Goal: Task Accomplishment & Management: Manage account settings

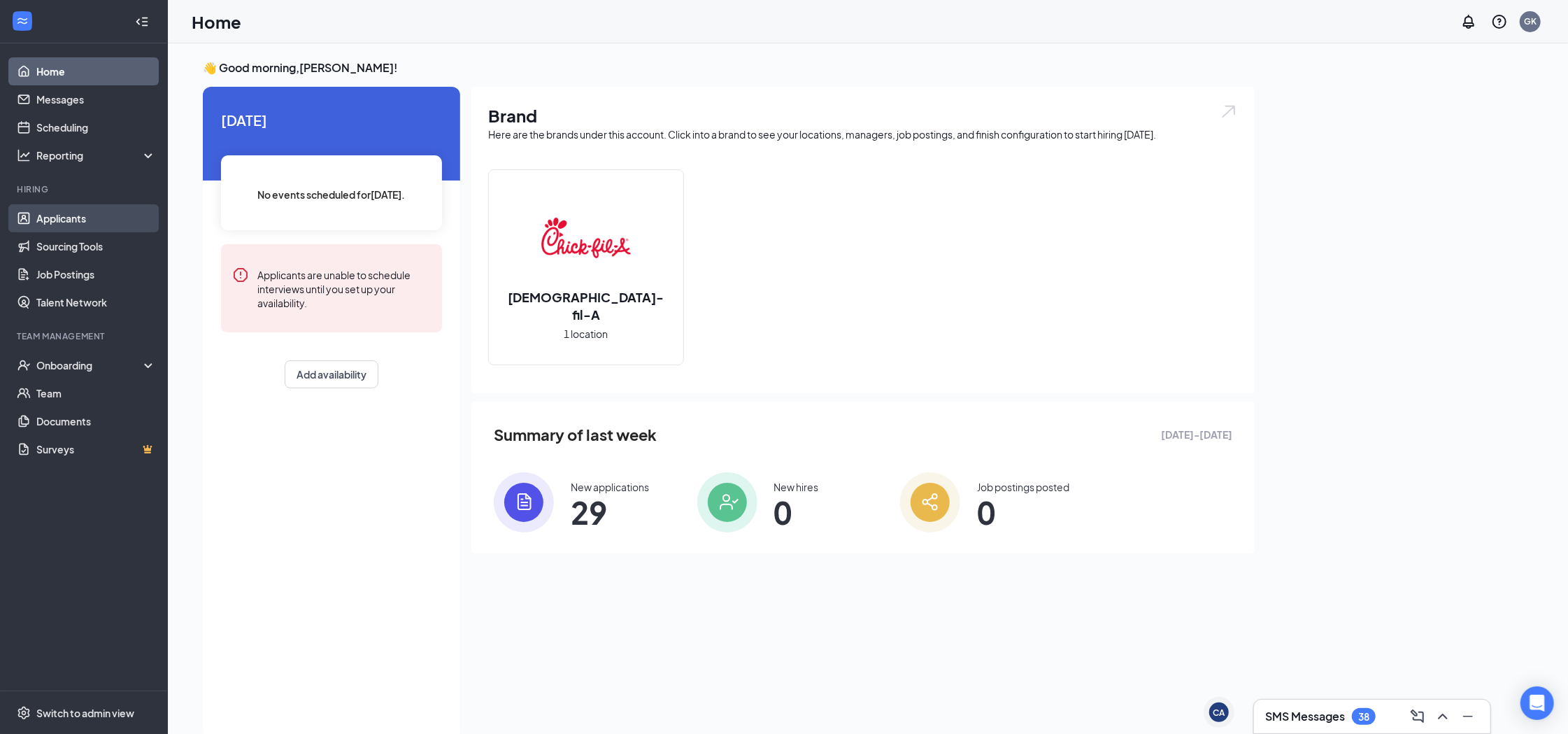
click at [97, 215] on link "Applicants" at bounding box center [96, 218] width 119 height 28
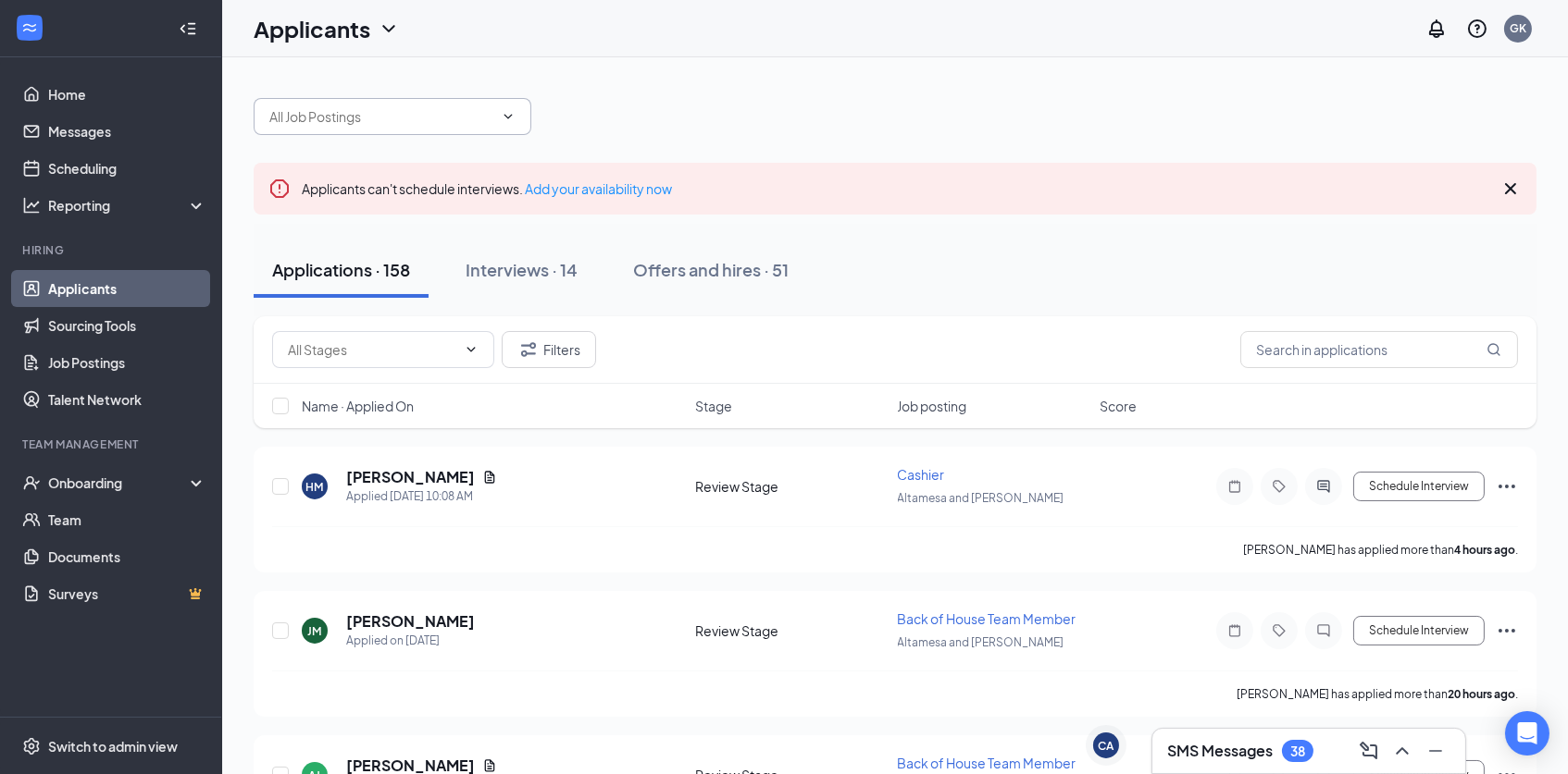
click at [462, 120] on input "text" at bounding box center [380, 116] width 224 height 20
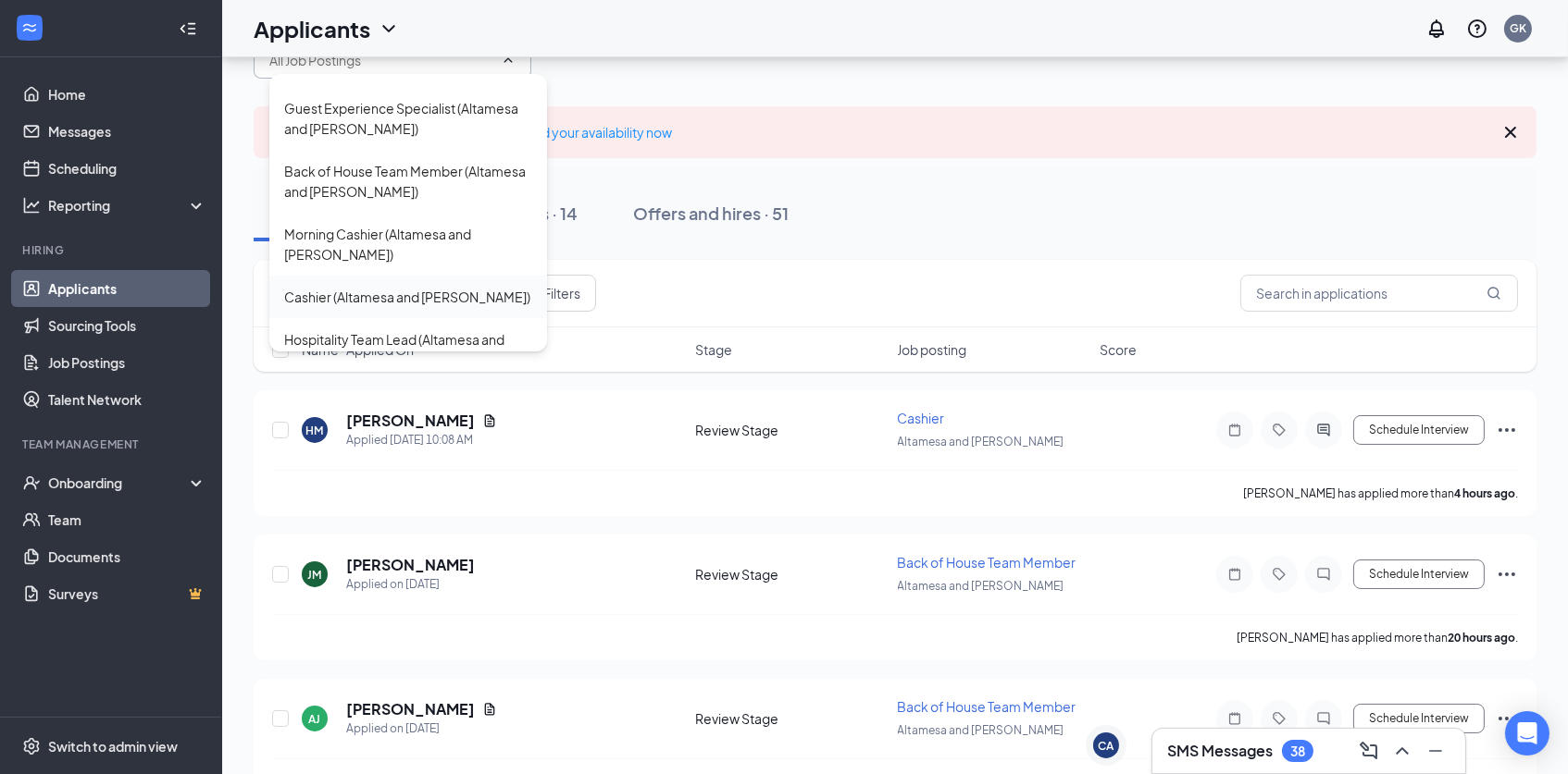
scroll to position [55, 0]
click at [428, 330] on div "Hospitality Team Lead (Altamesa and [PERSON_NAME])" at bounding box center [408, 350] width 248 height 41
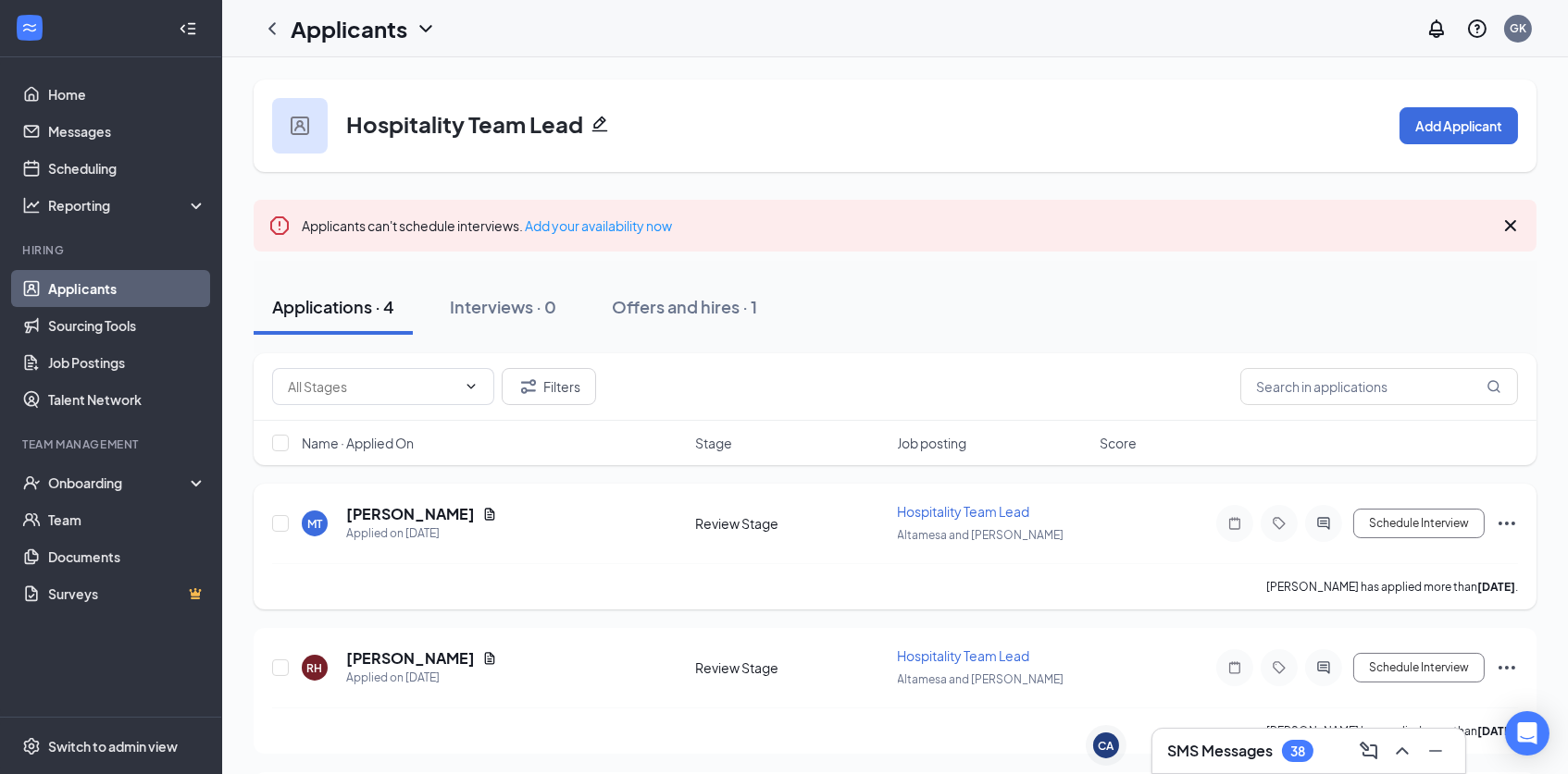
click at [1512, 520] on icon "Ellipses" at bounding box center [1506, 523] width 22 height 22
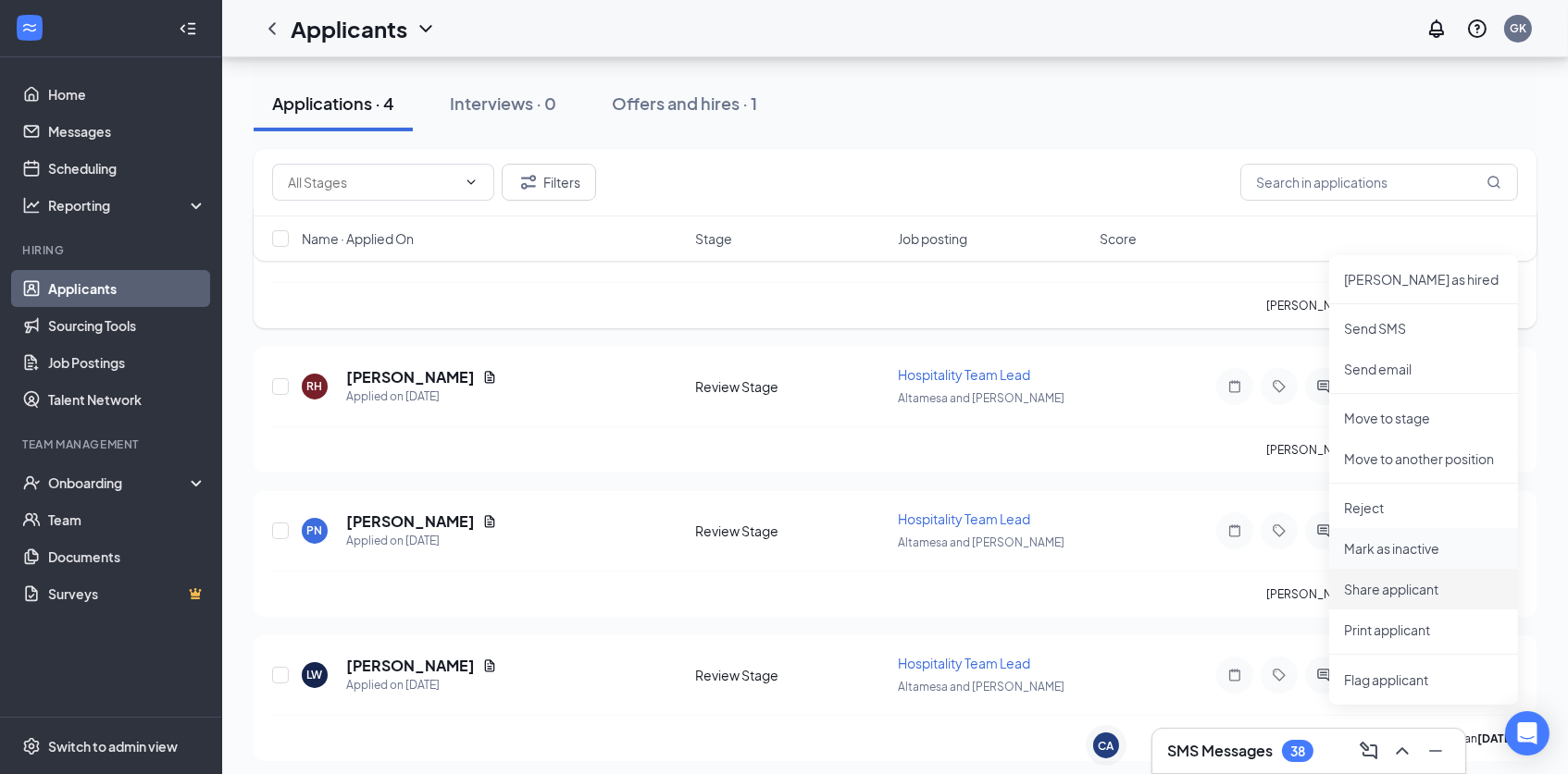
scroll to position [281, 0]
click at [1430, 594] on p "Share applicant" at bounding box center [1423, 589] width 159 height 18
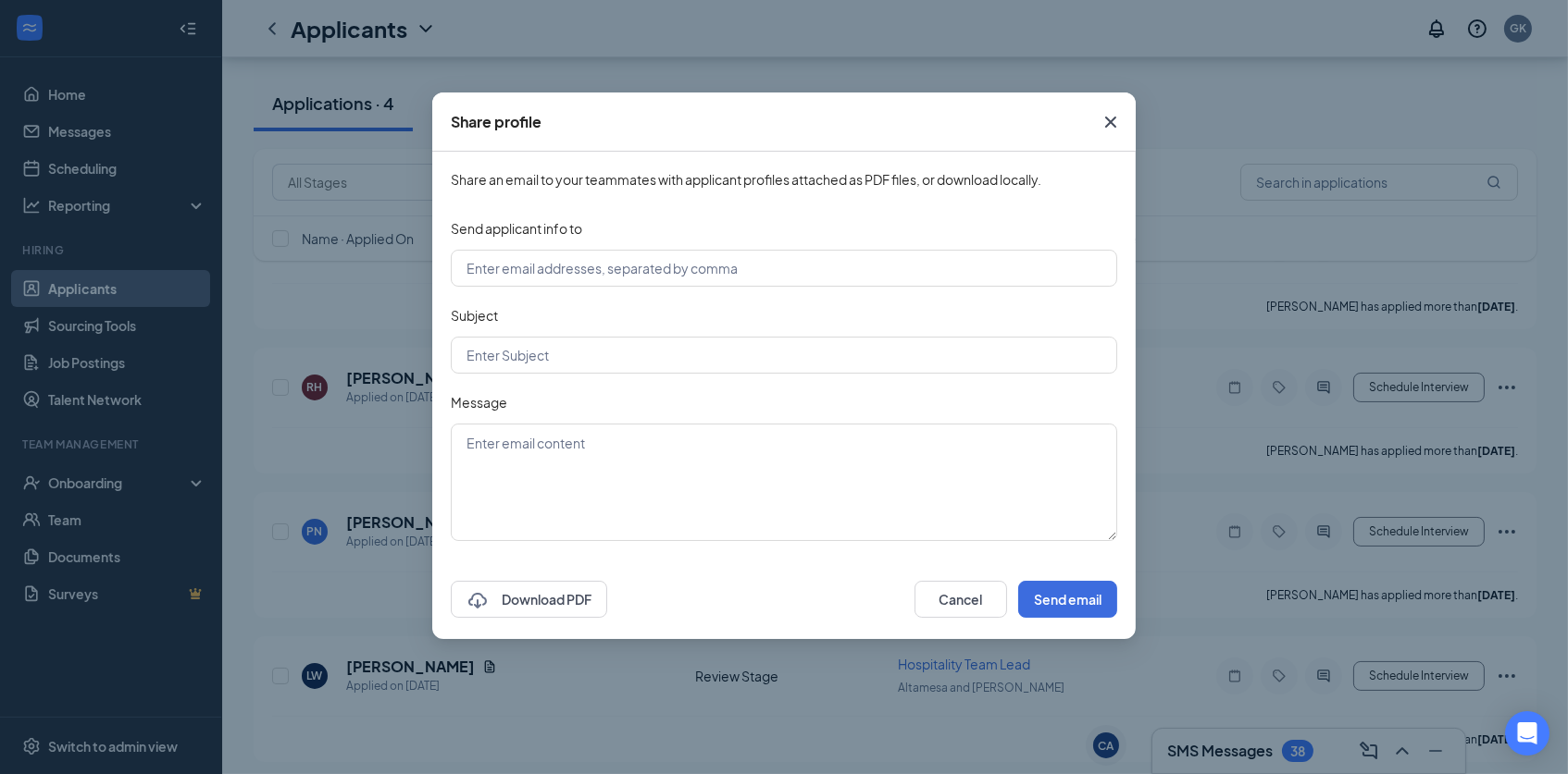
click at [1107, 117] on icon "Cross" at bounding box center [1110, 122] width 22 height 22
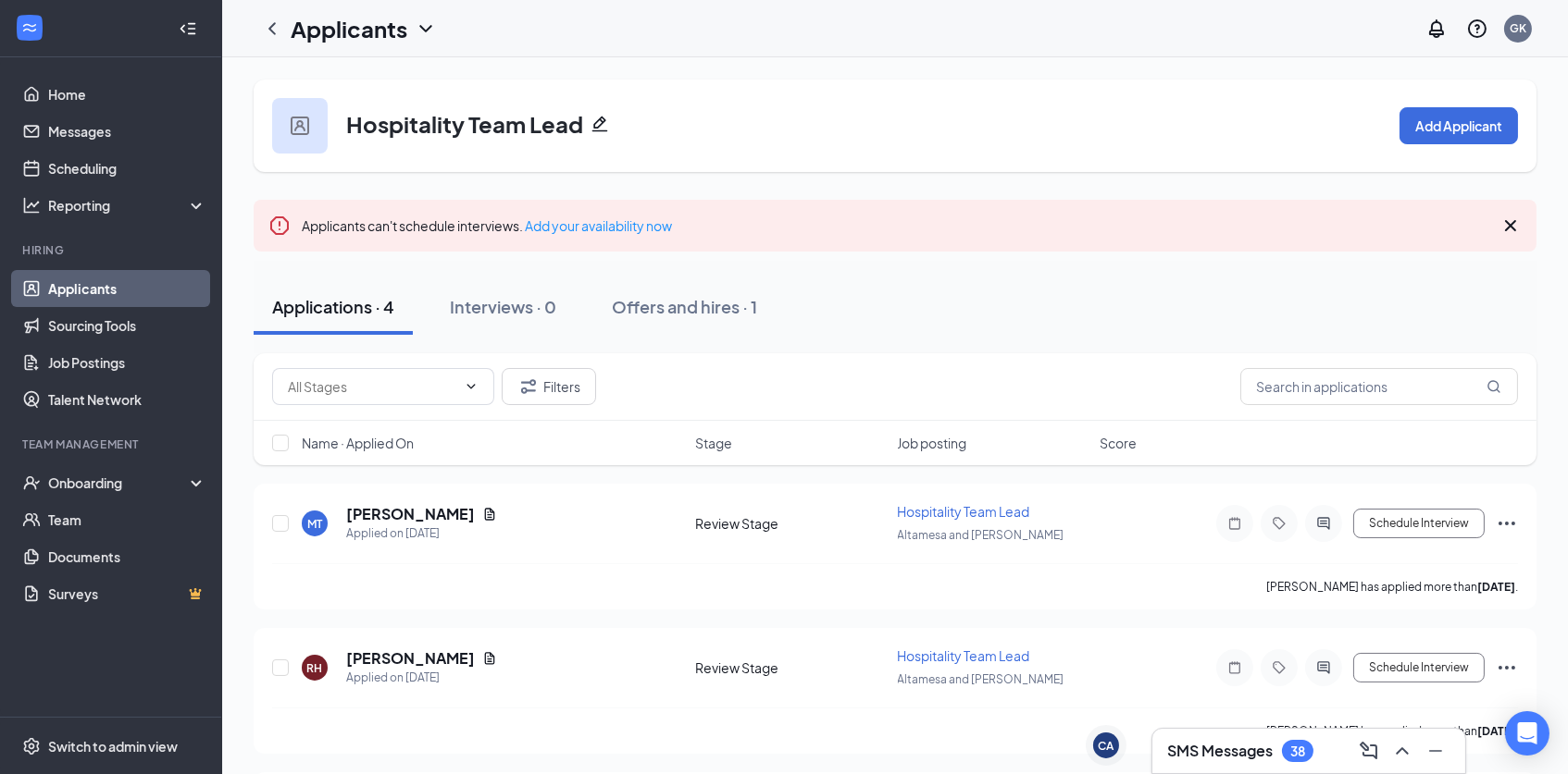
scroll to position [0, 0]
click at [365, 27] on h1 "Applicants" at bounding box center [348, 28] width 116 height 32
click at [275, 28] on icon "ChevronLeft" at bounding box center [272, 28] width 22 height 22
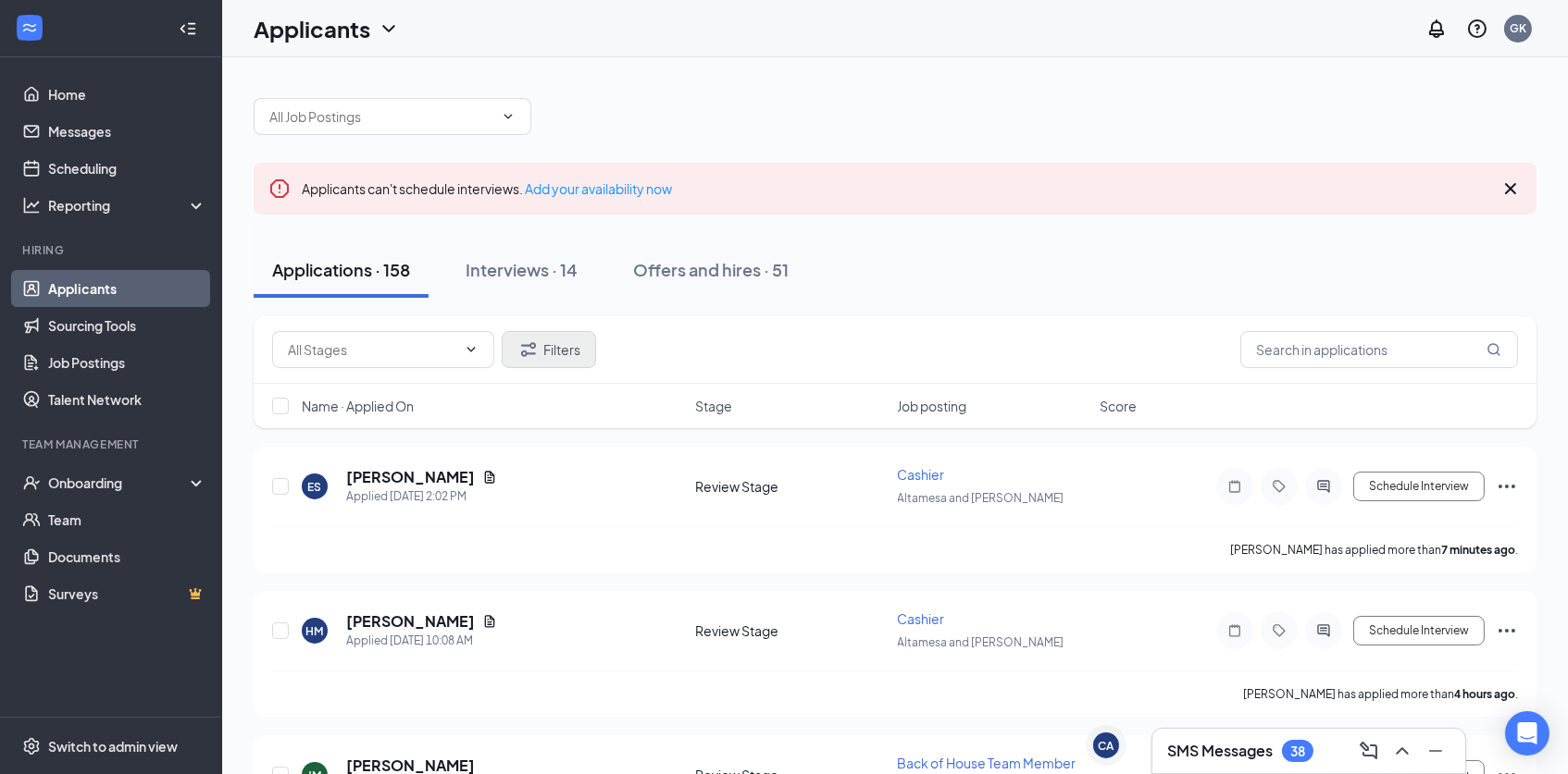
click at [541, 341] on button "Filters" at bounding box center [549, 349] width 95 height 37
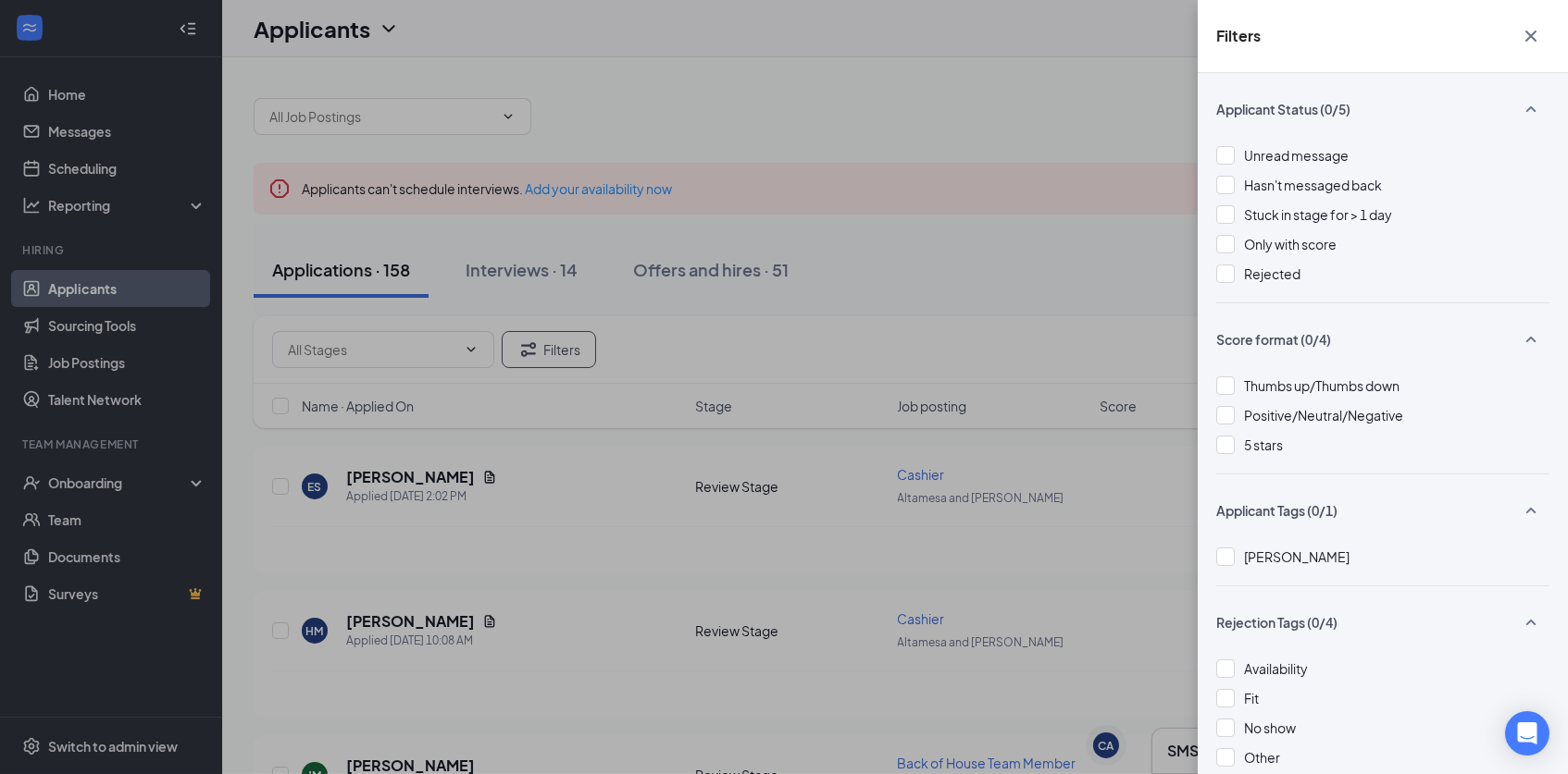
click at [1064, 102] on div "Filters Applicant Status (0/5) Unread message Hasn't messaged back Stuck in sta…" at bounding box center [784, 387] width 1568 height 774
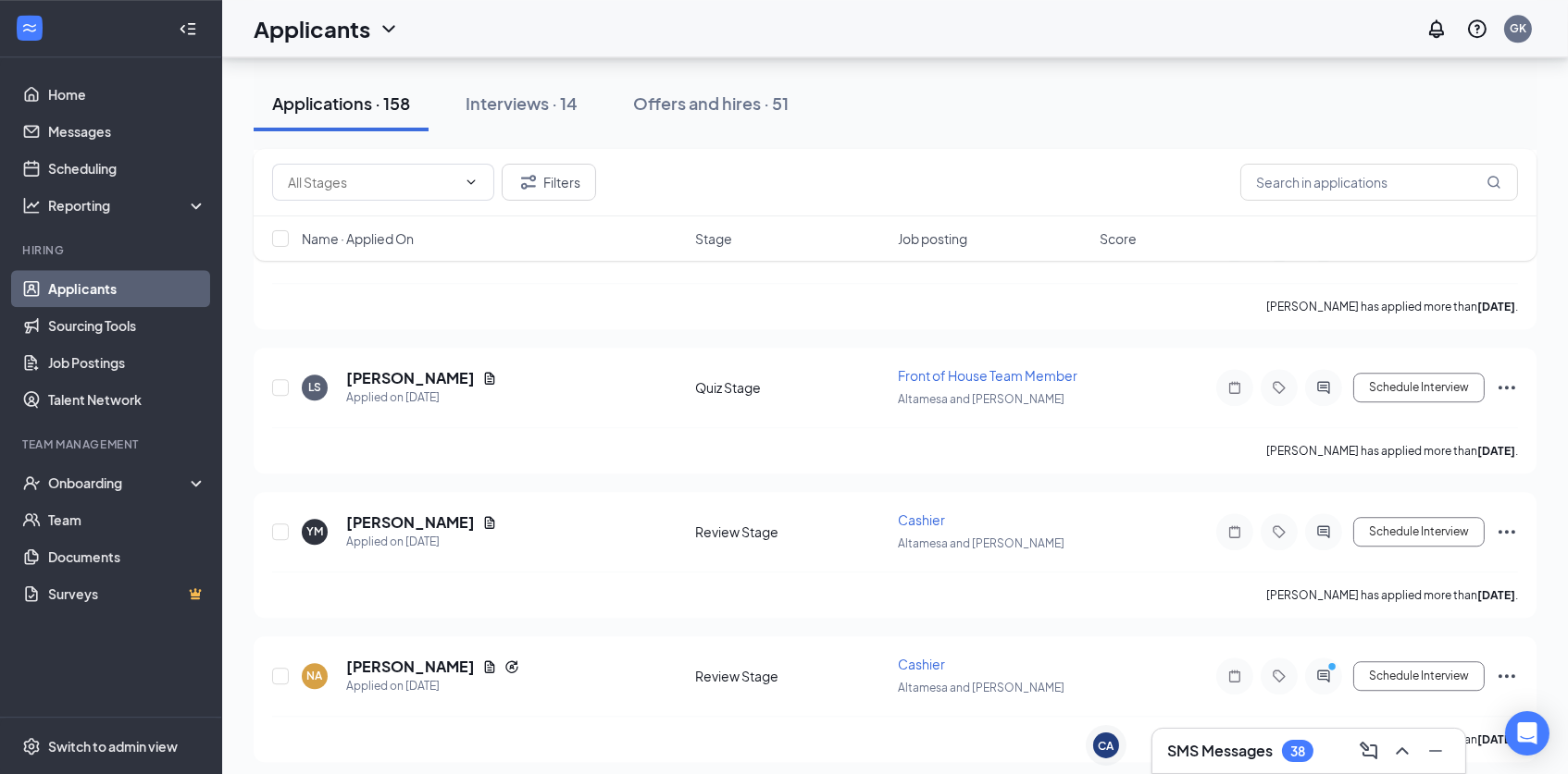
scroll to position [9622, 0]
click at [276, 242] on input "checkbox" at bounding box center [280, 238] width 16 height 16
checkbox input "false"
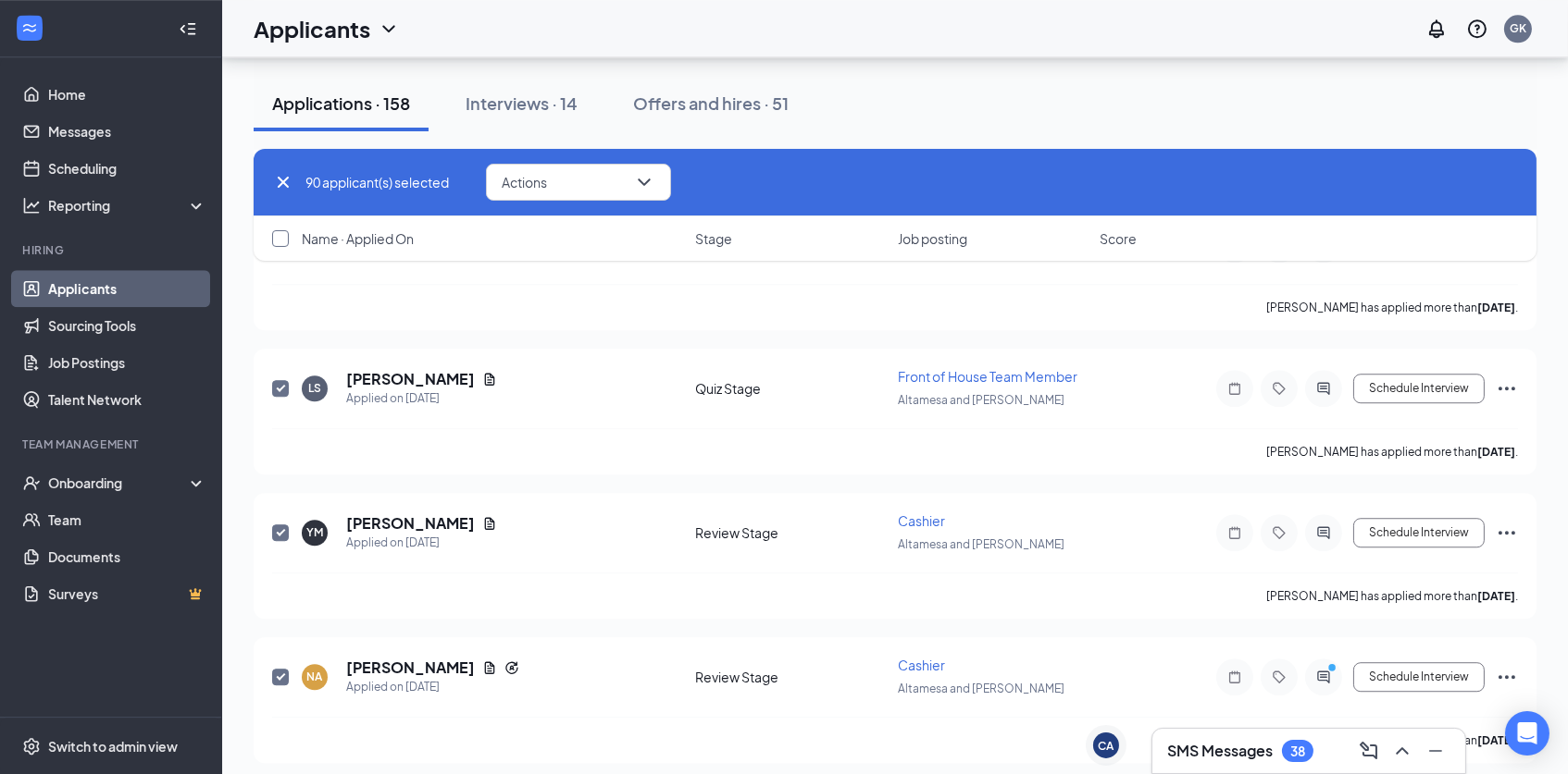
checkbox input "true"
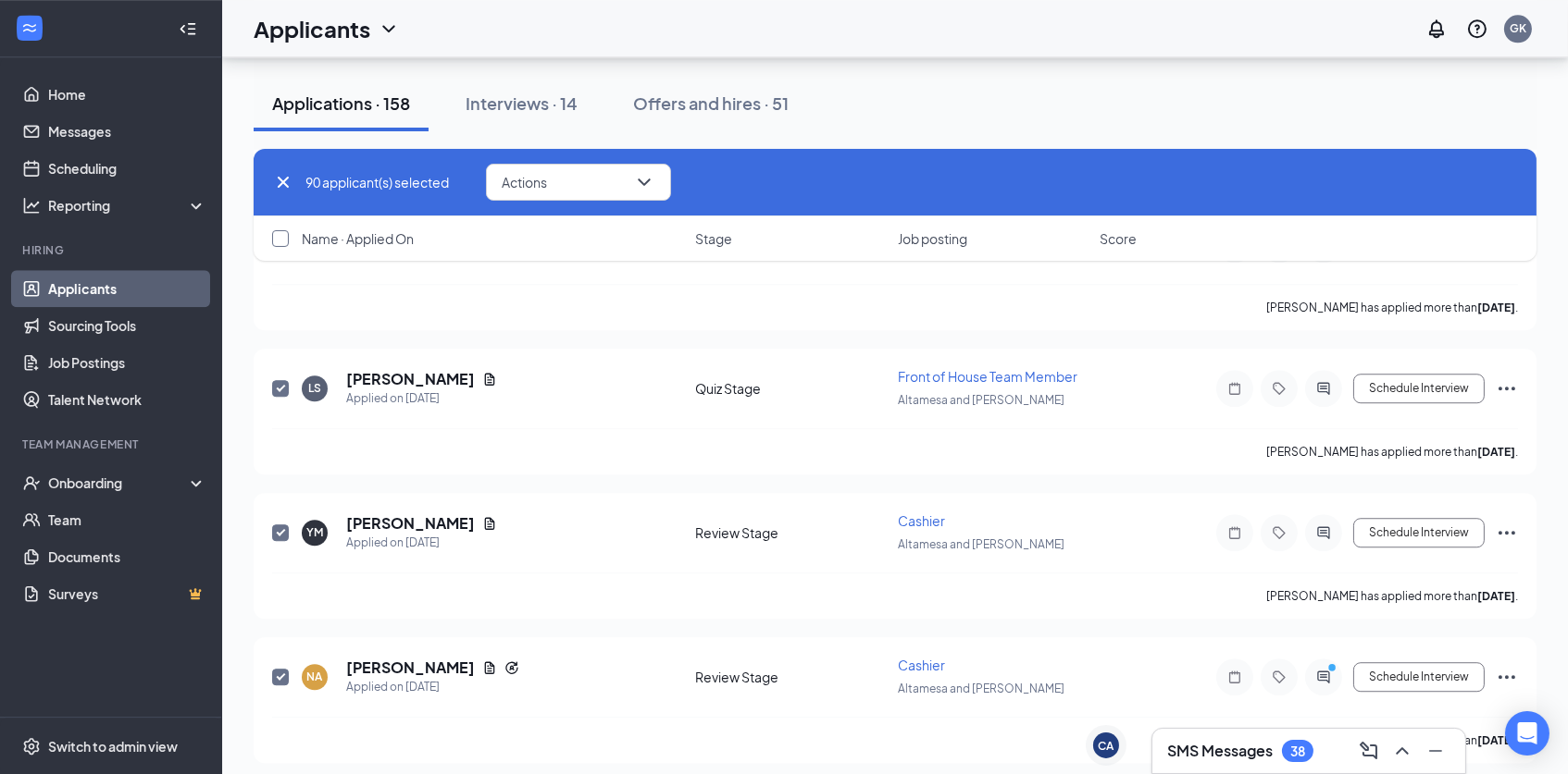
checkbox input "true"
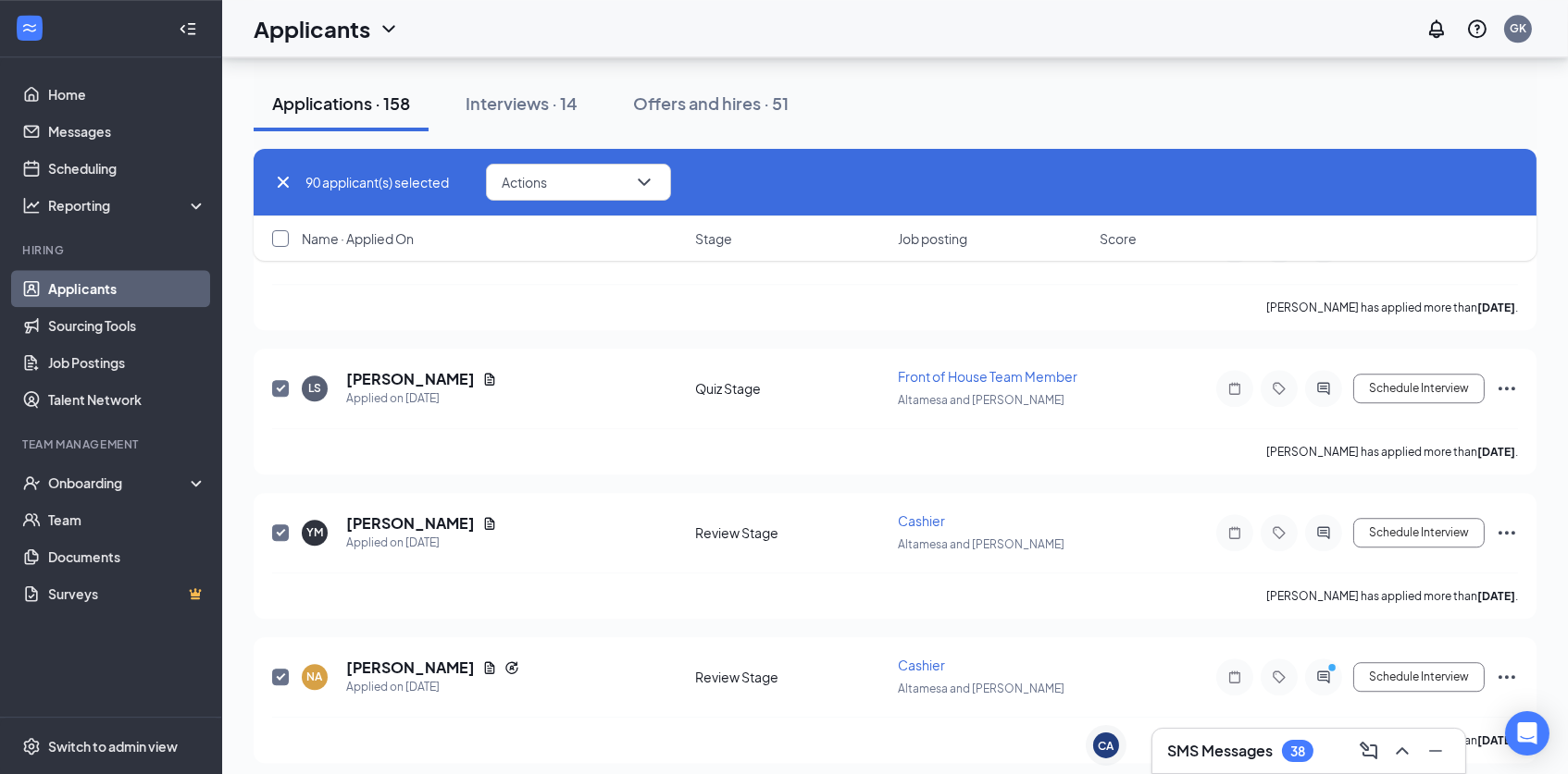
checkbox input "true"
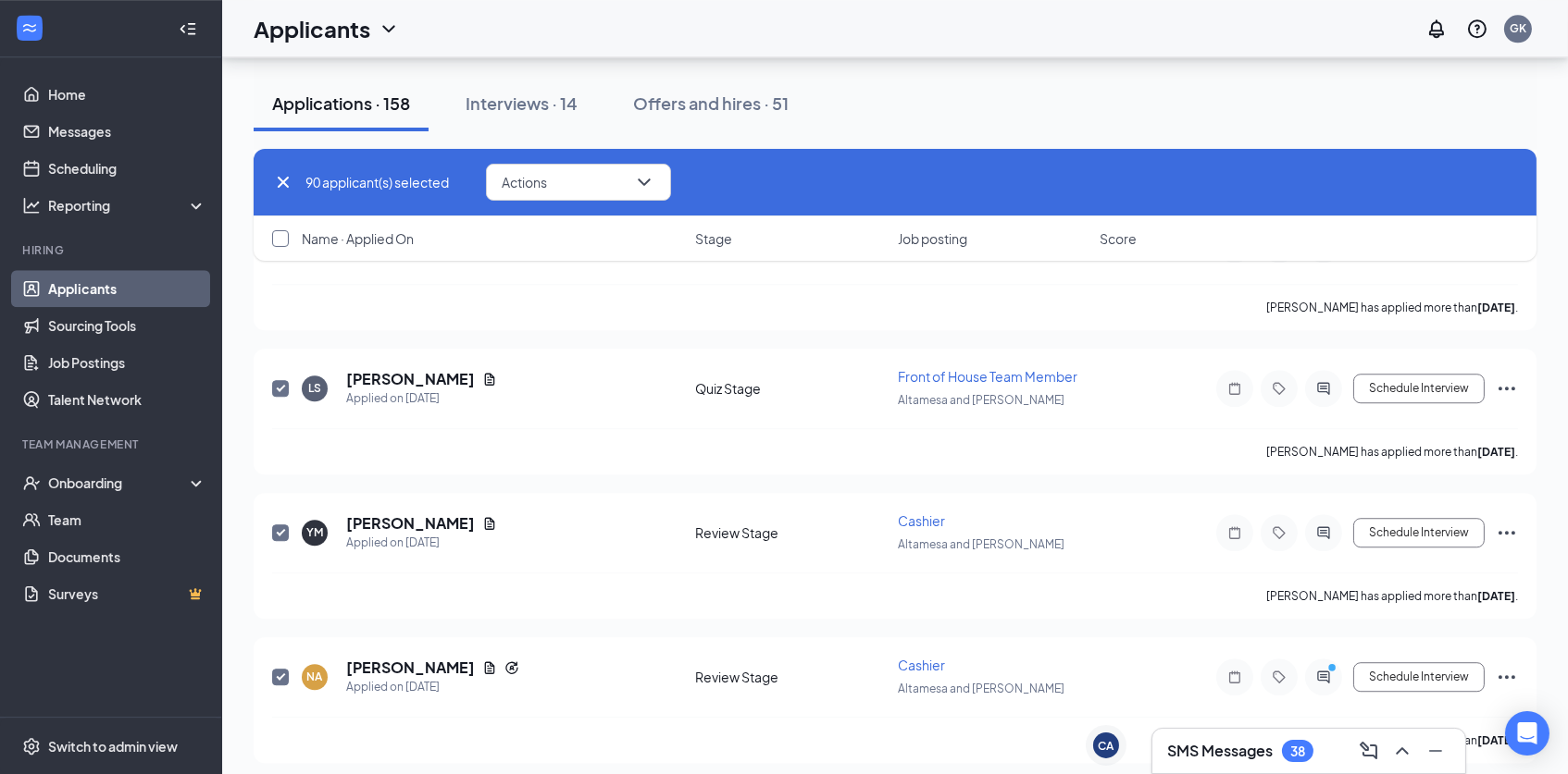
checkbox input "true"
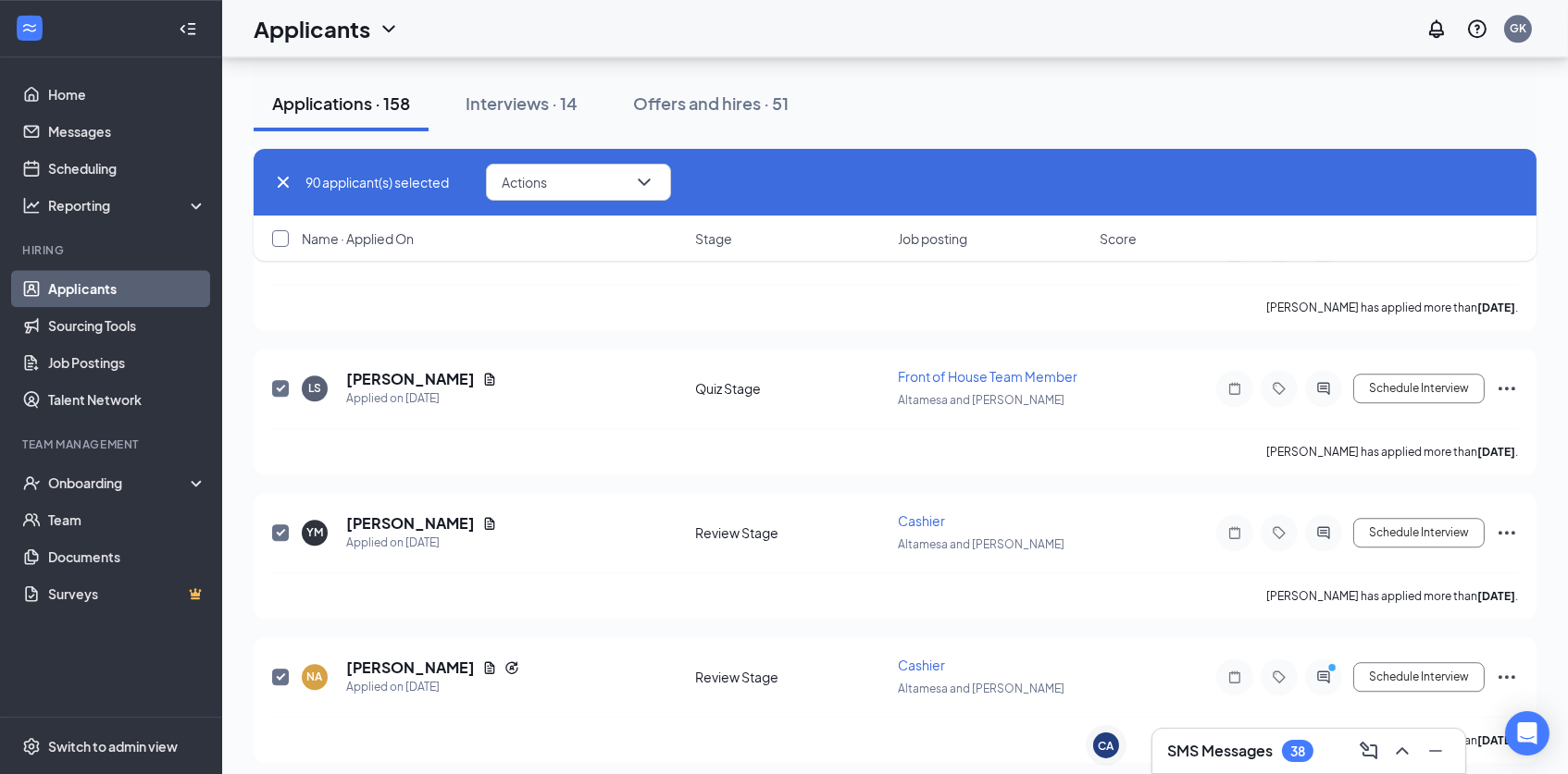
checkbox input "true"
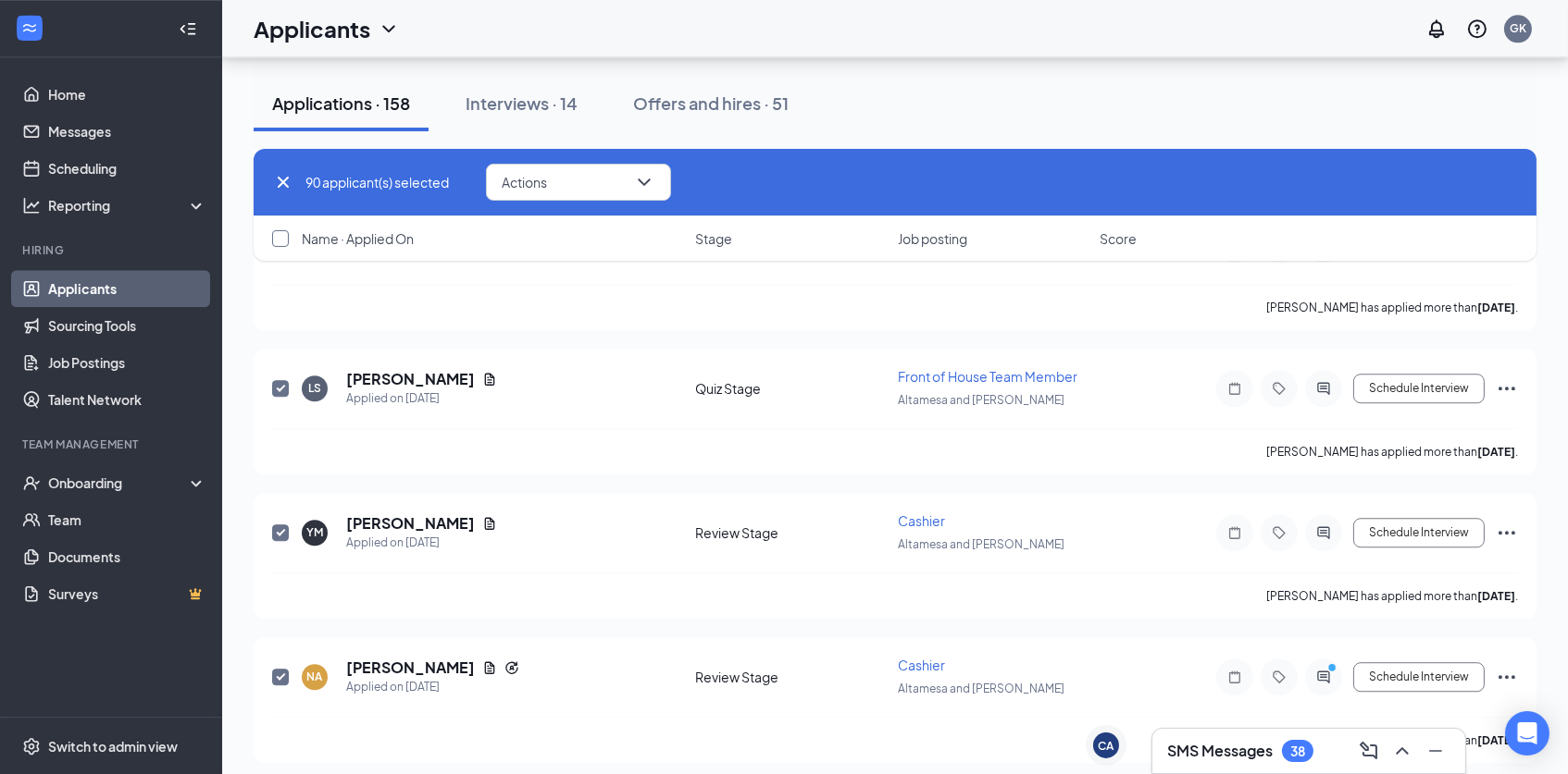
checkbox input "true"
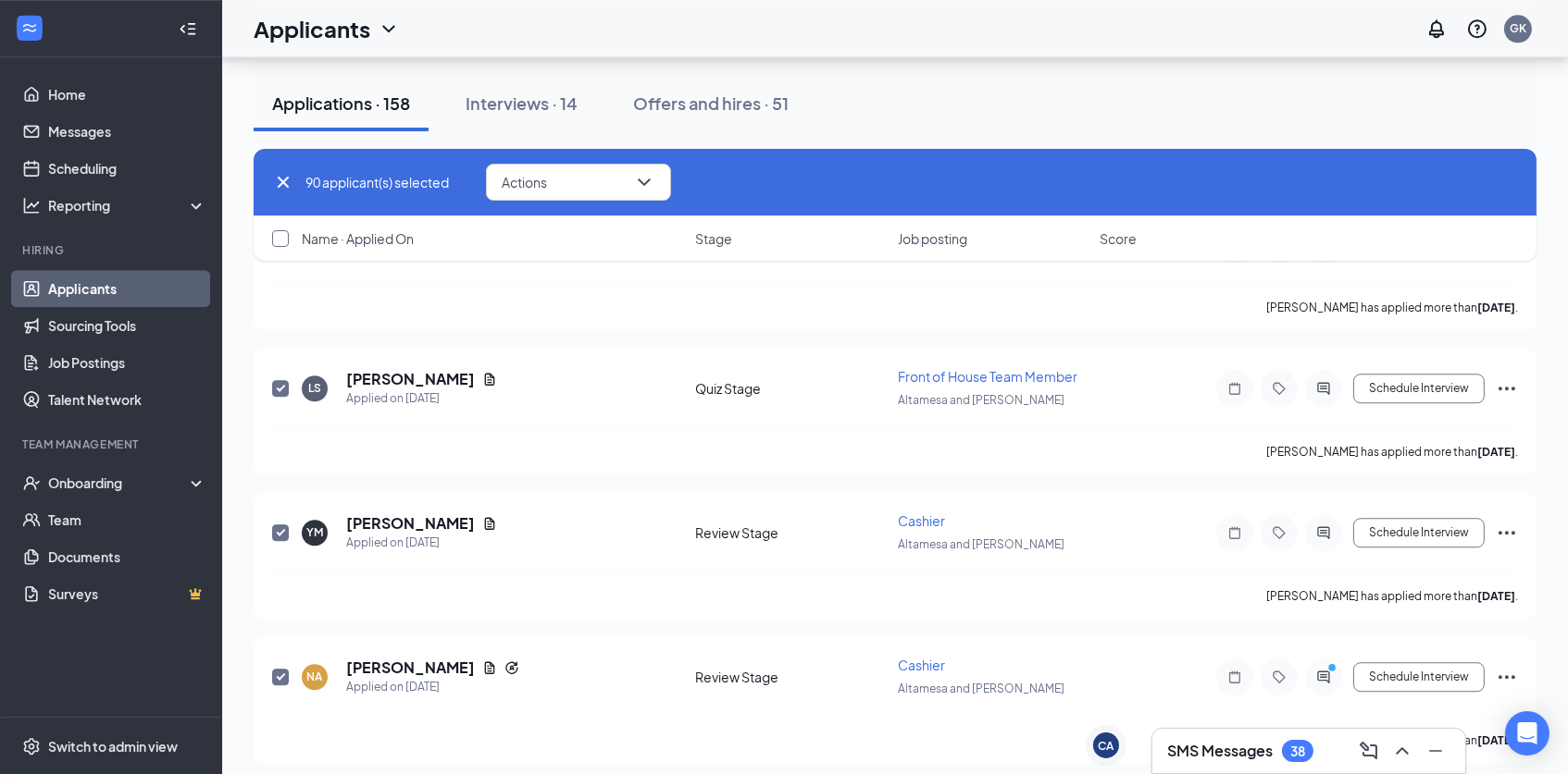
checkbox input "true"
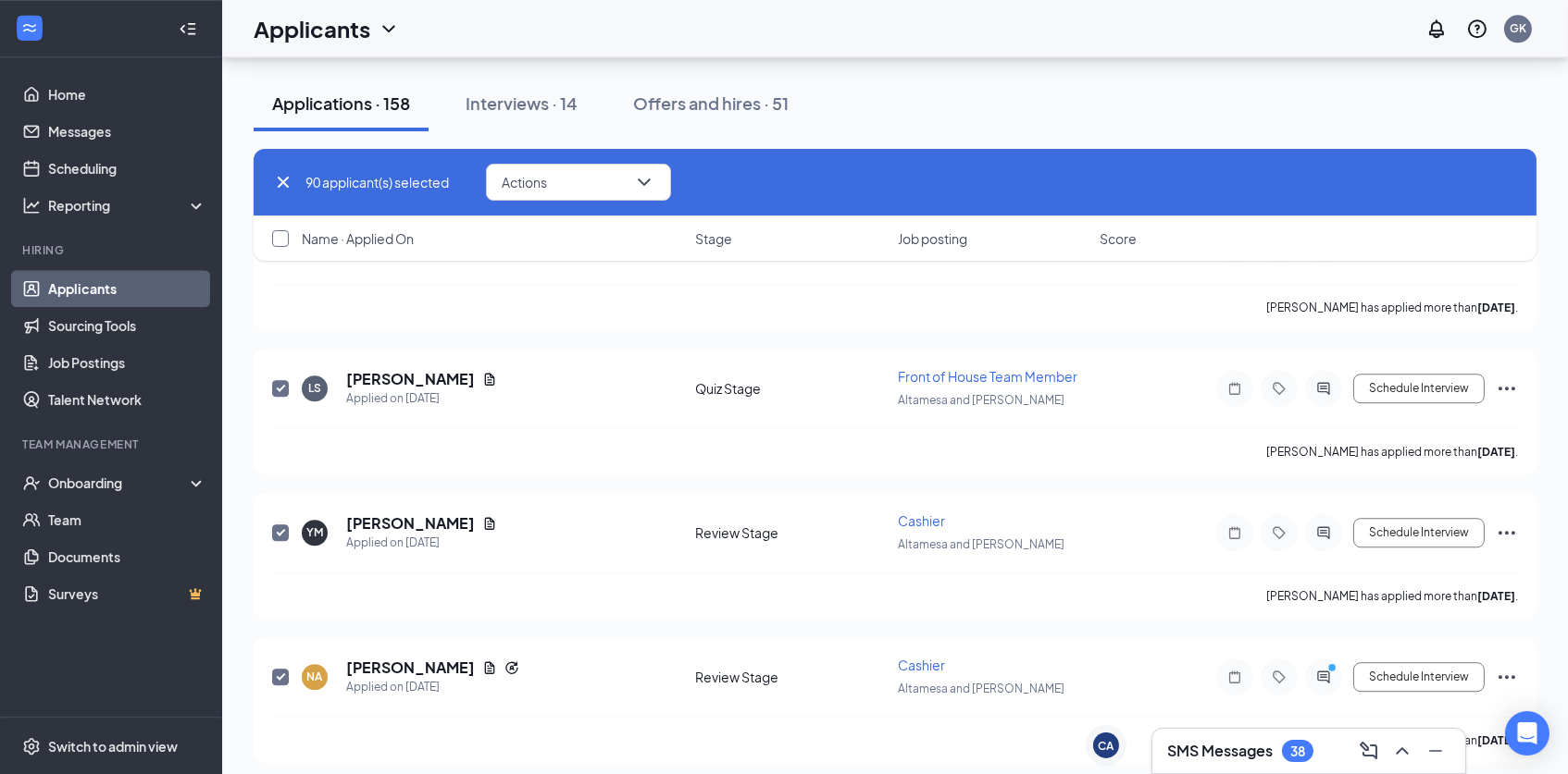
checkbox input "true"
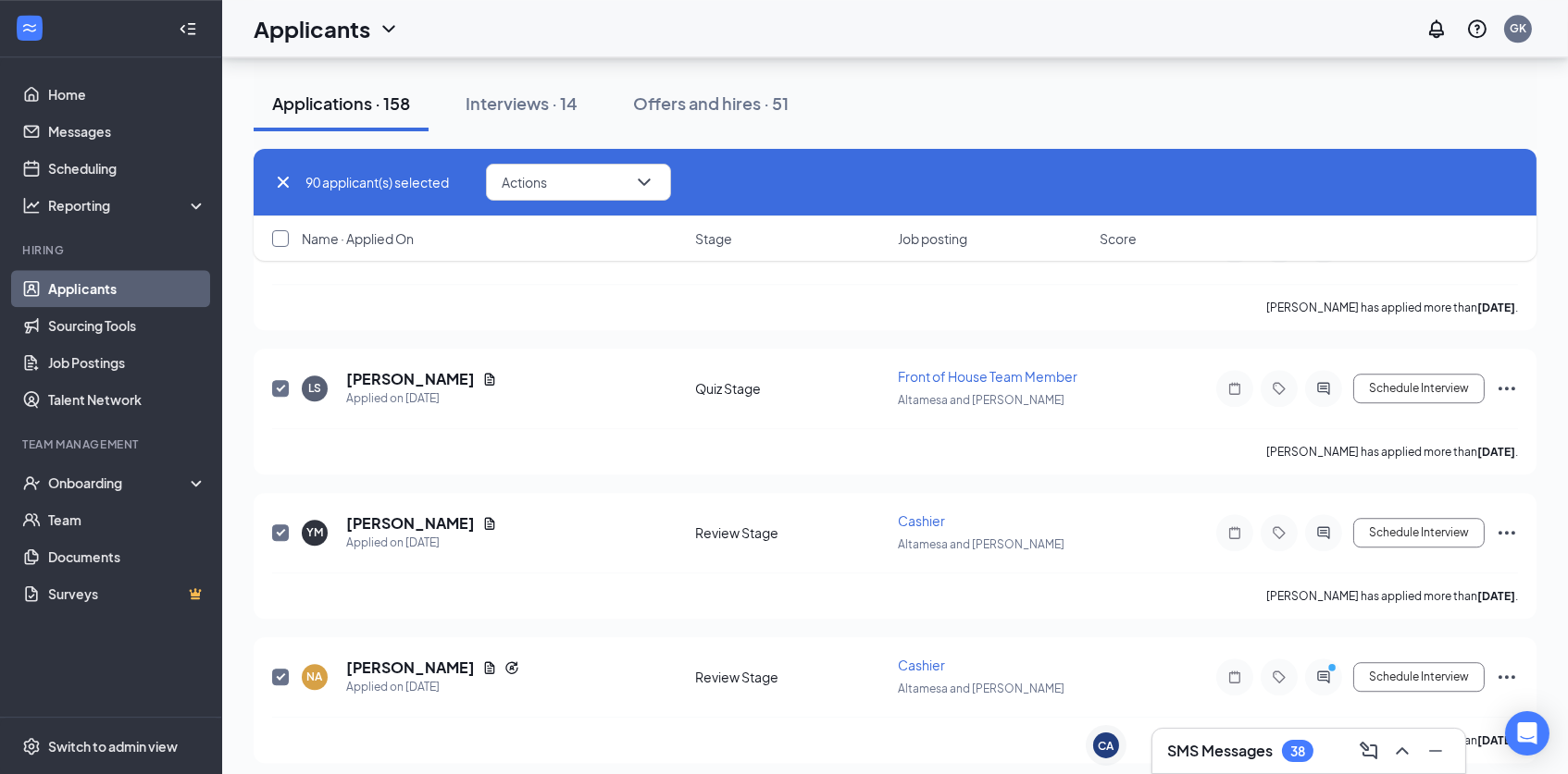
checkbox input "true"
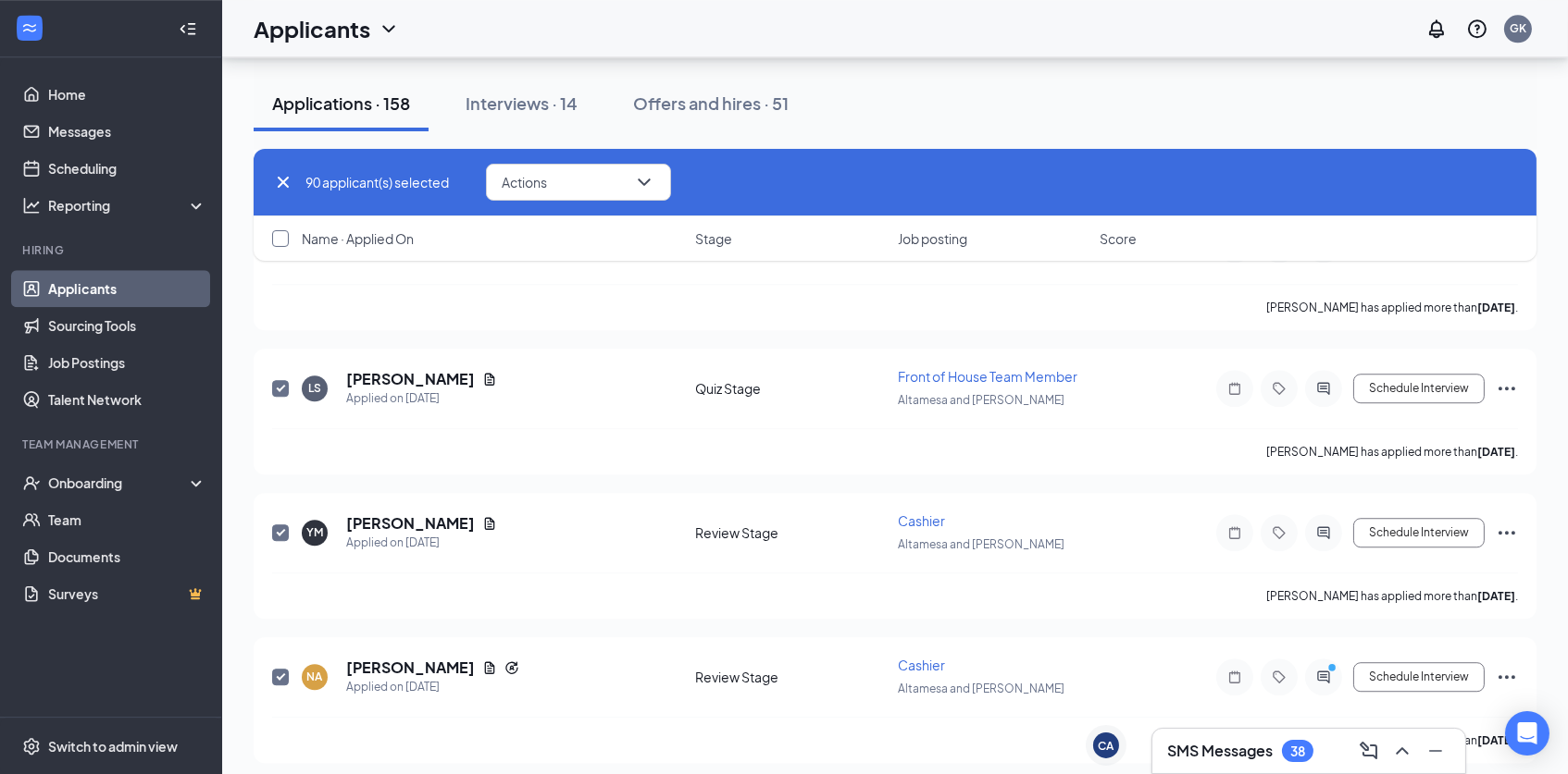
checkbox input "true"
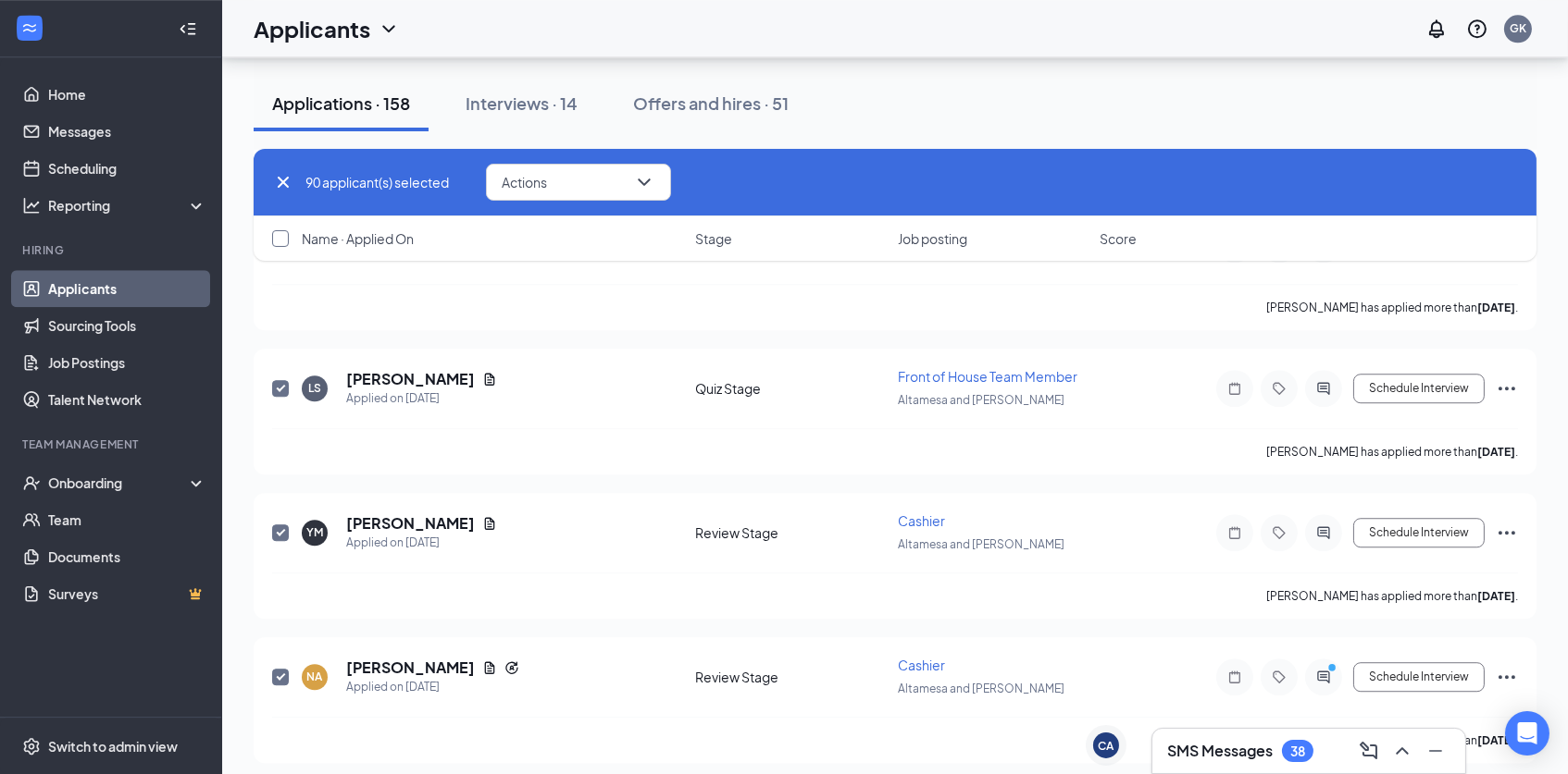
checkbox input "true"
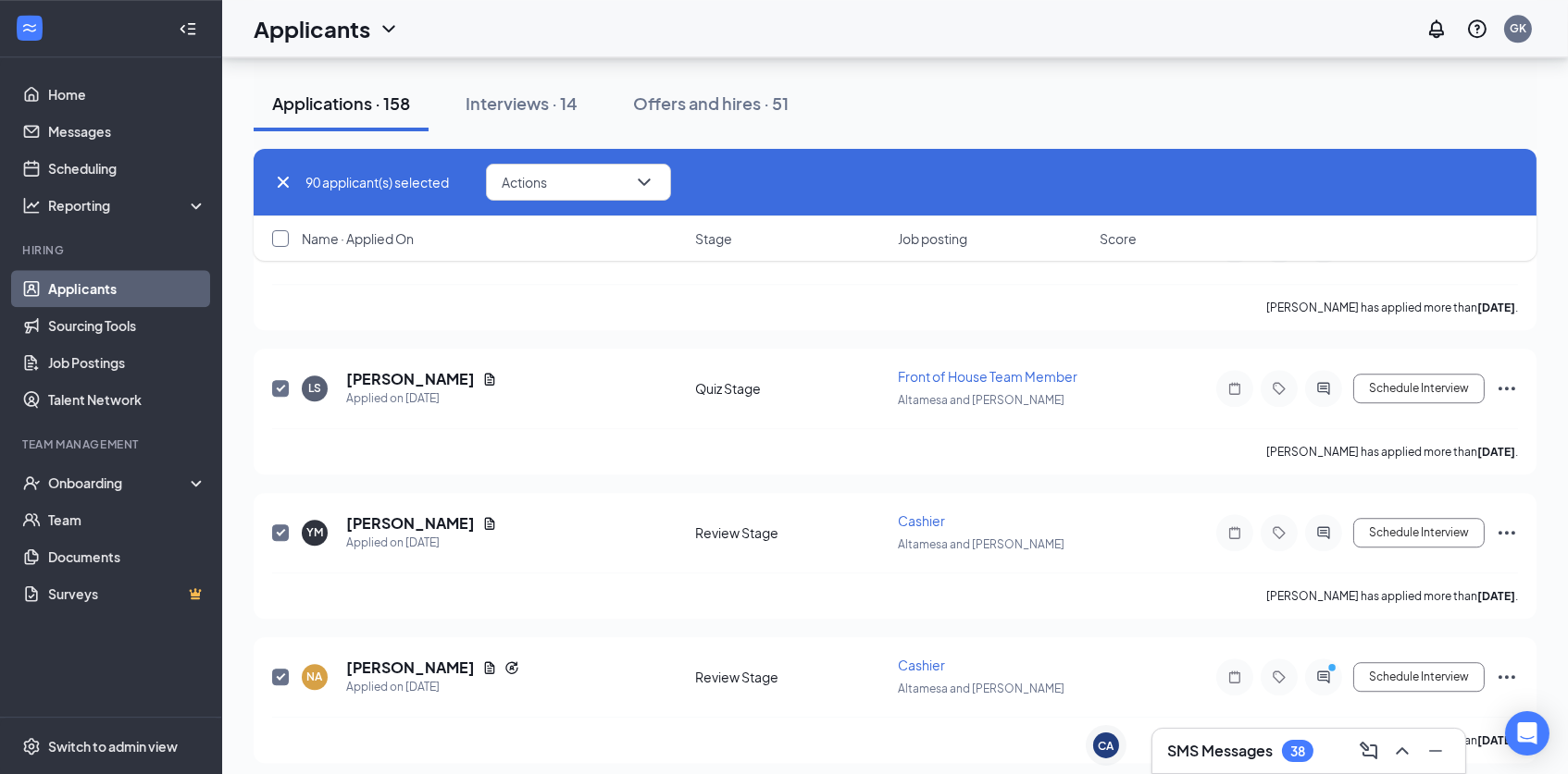
checkbox input "true"
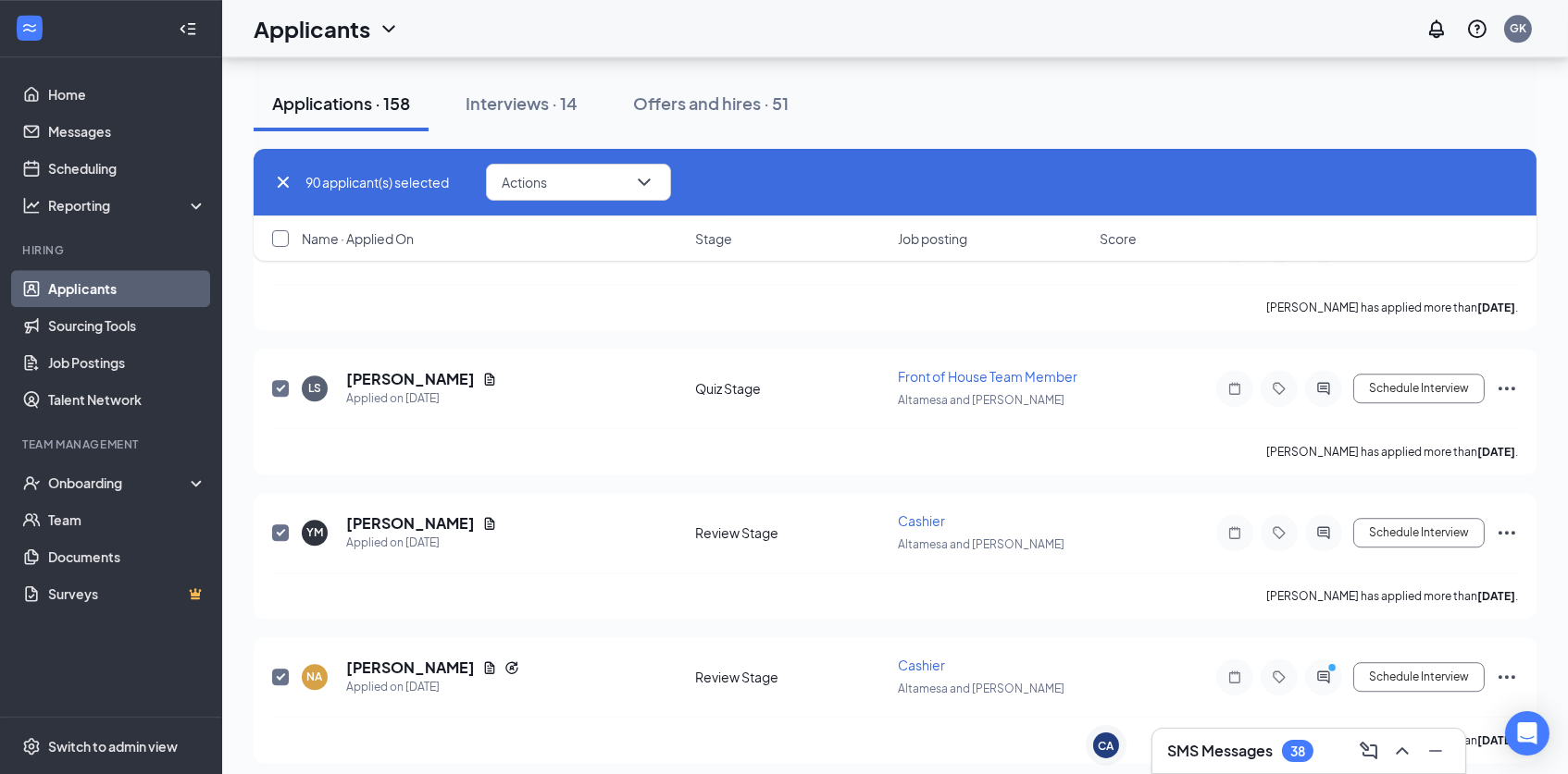
checkbox input "true"
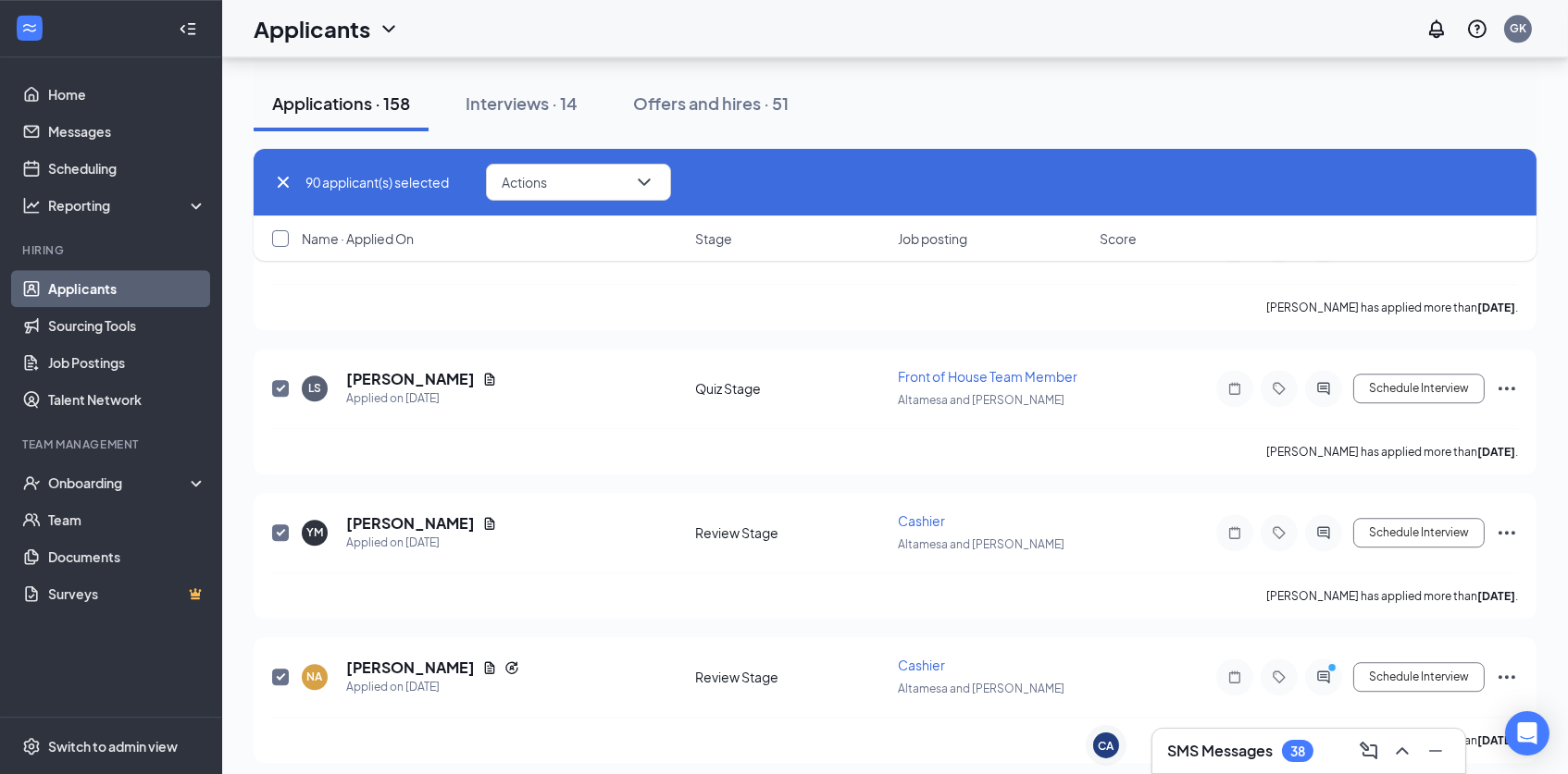
checkbox input "true"
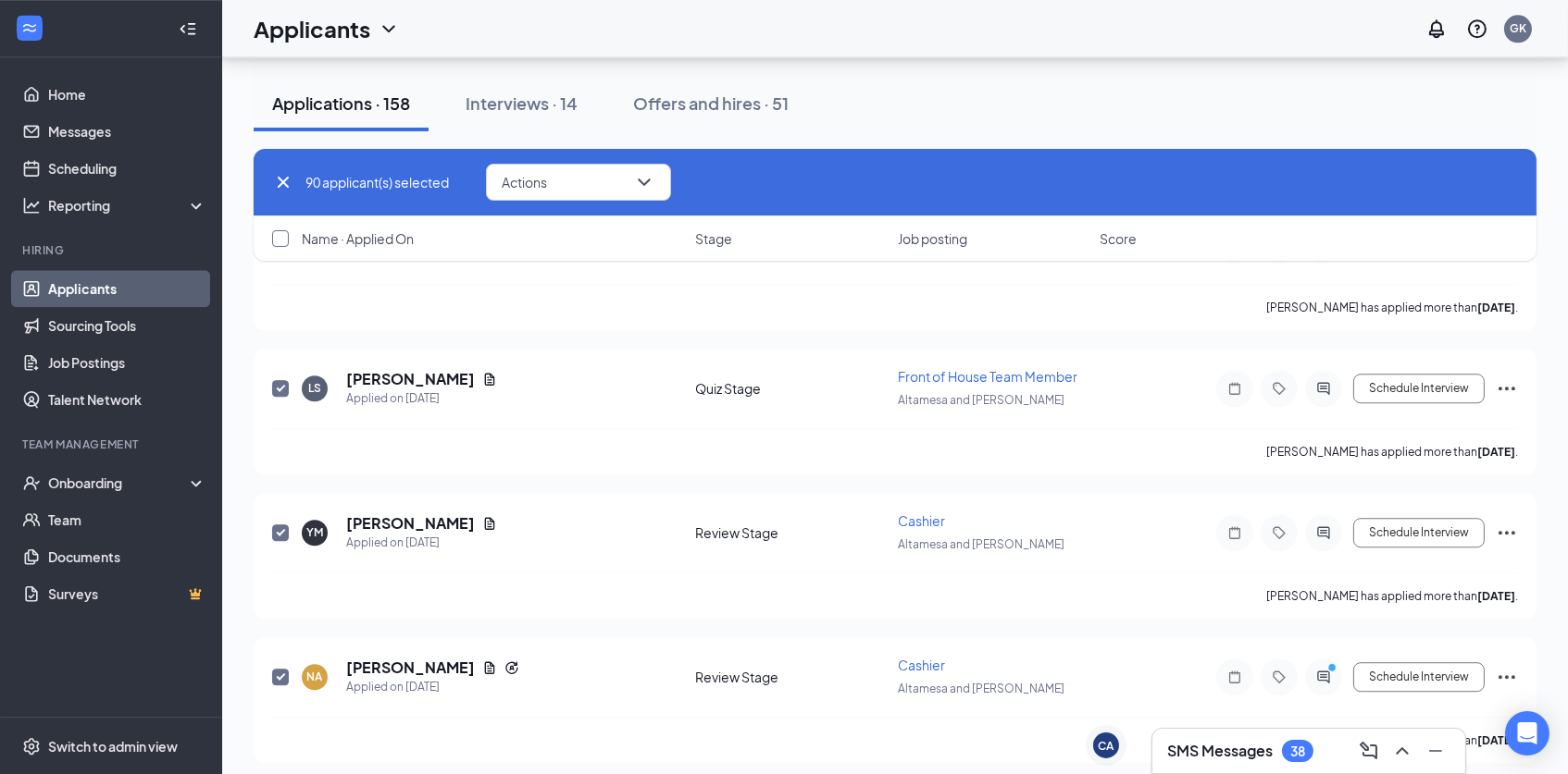
checkbox input "true"
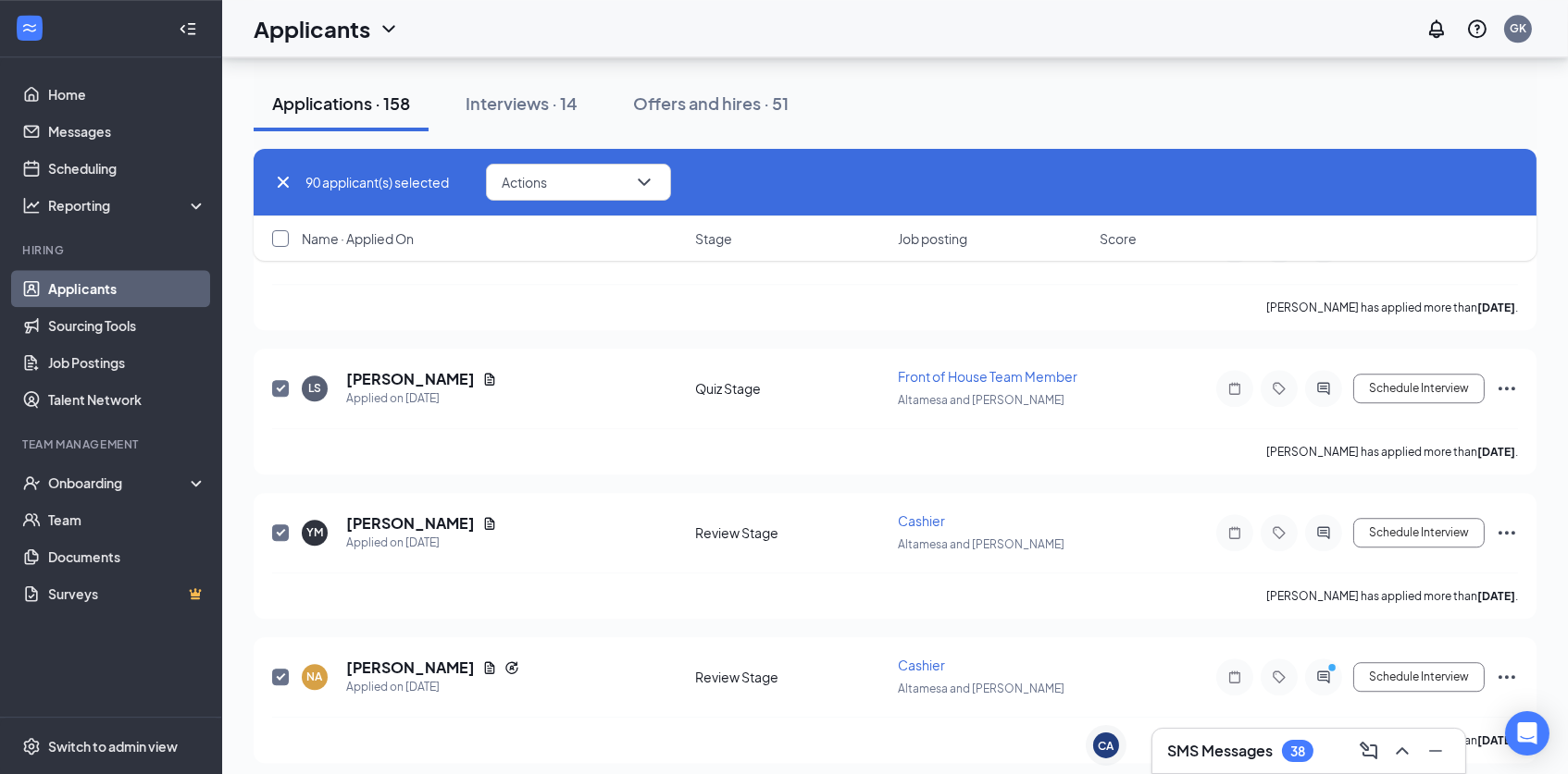
checkbox input "true"
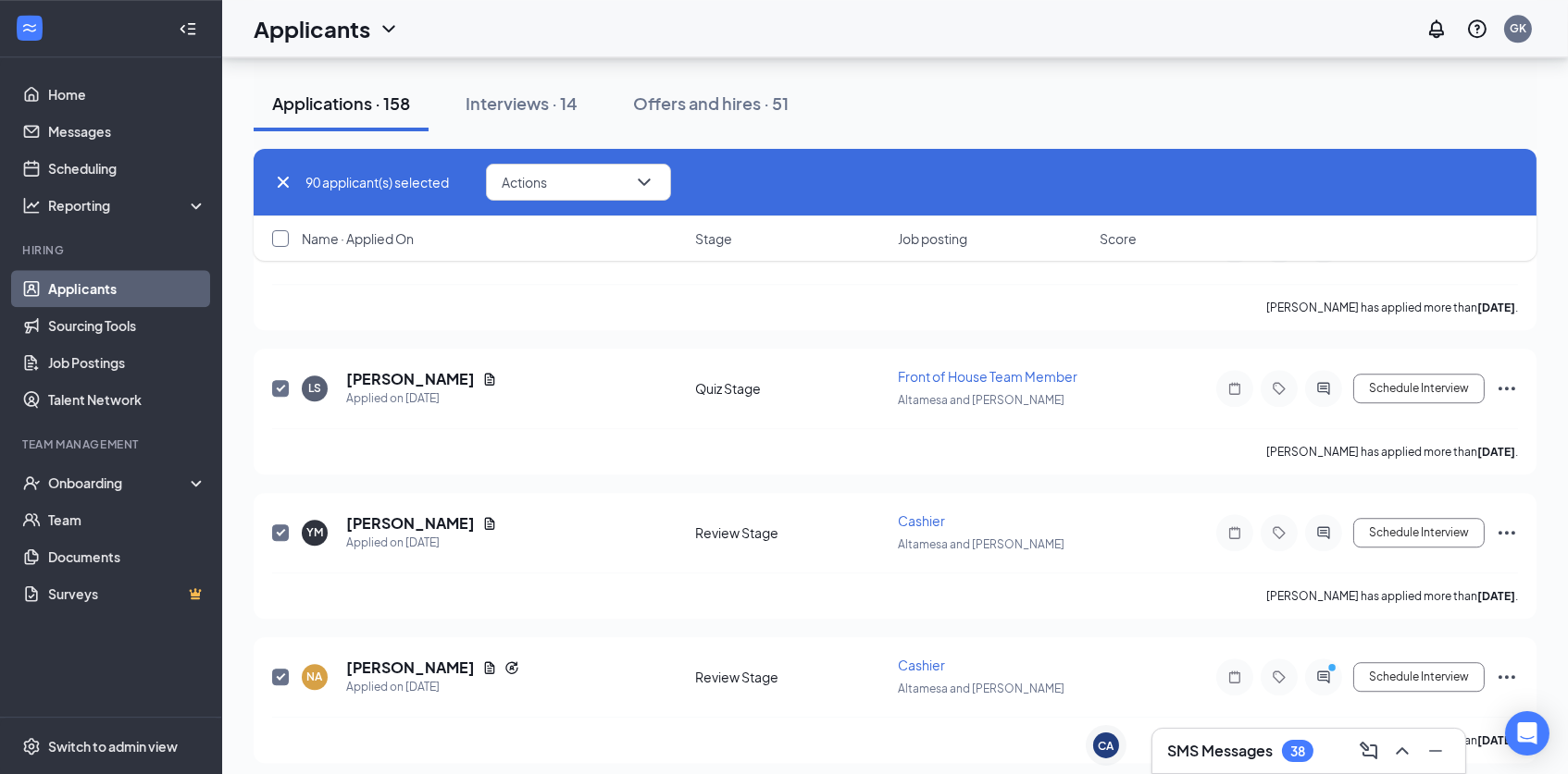
checkbox input "true"
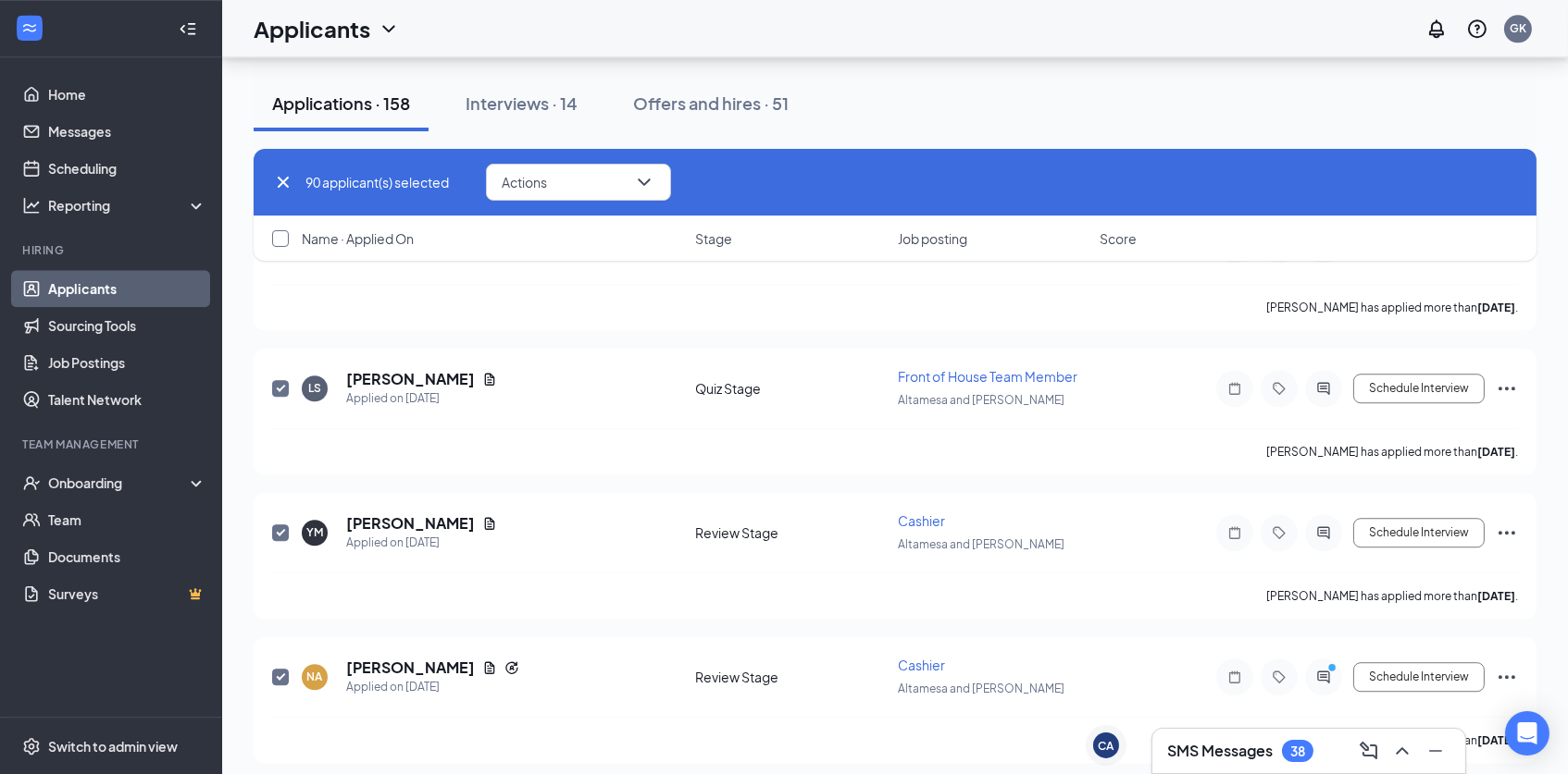
checkbox input "true"
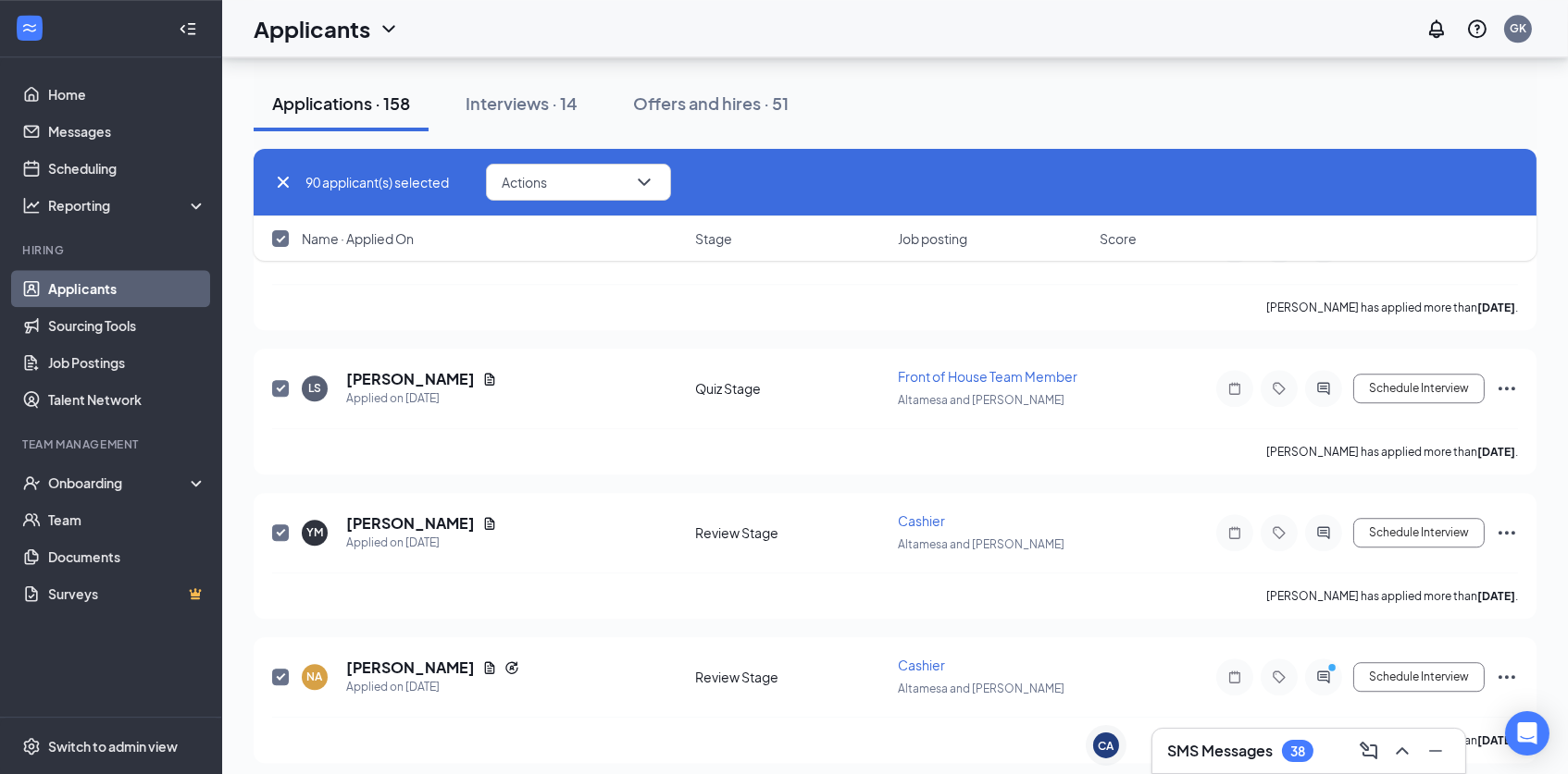
click at [276, 242] on input "checkbox" at bounding box center [280, 238] width 16 height 16
checkbox input "true"
checkbox input "false"
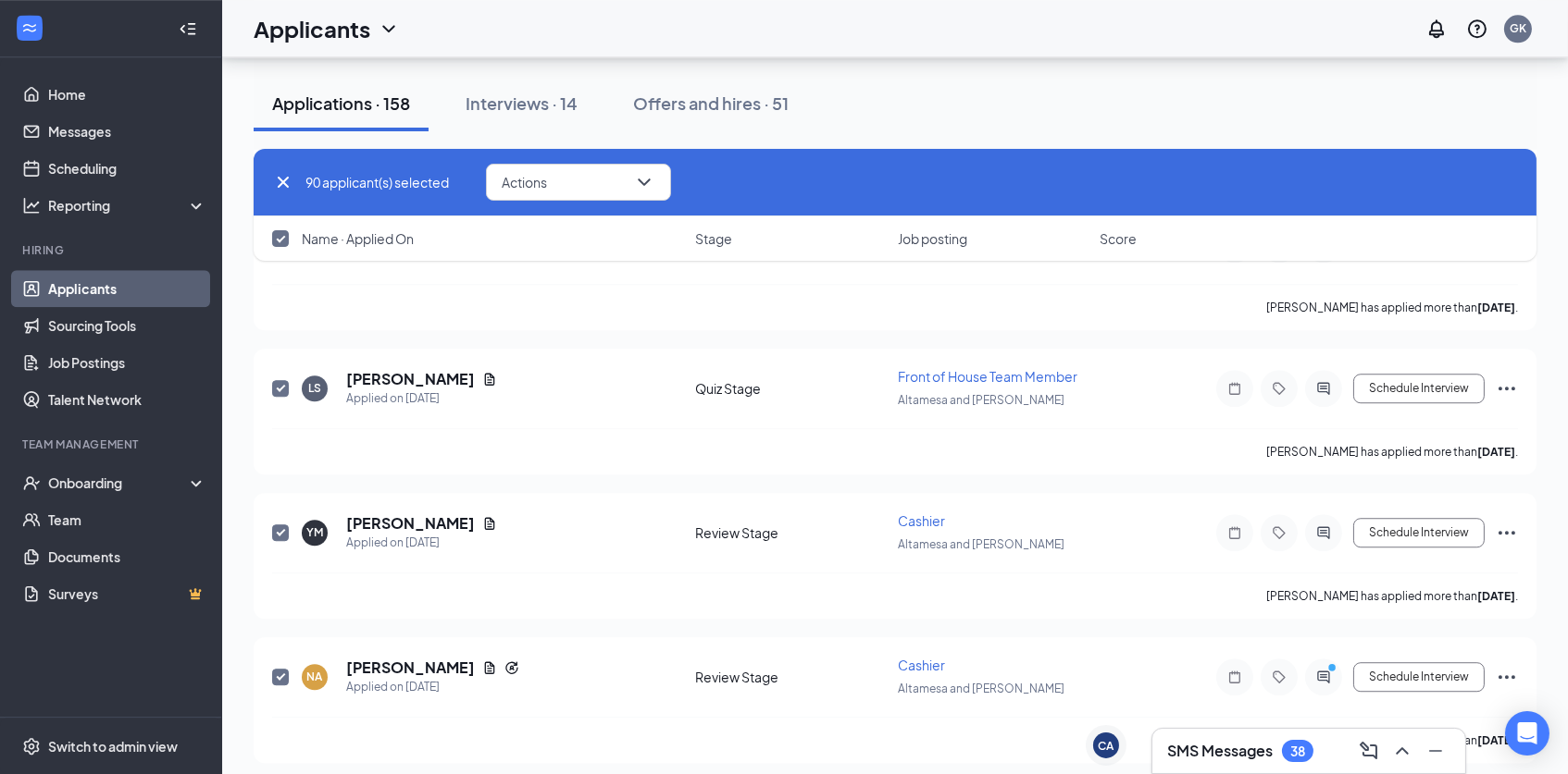
checkbox input "false"
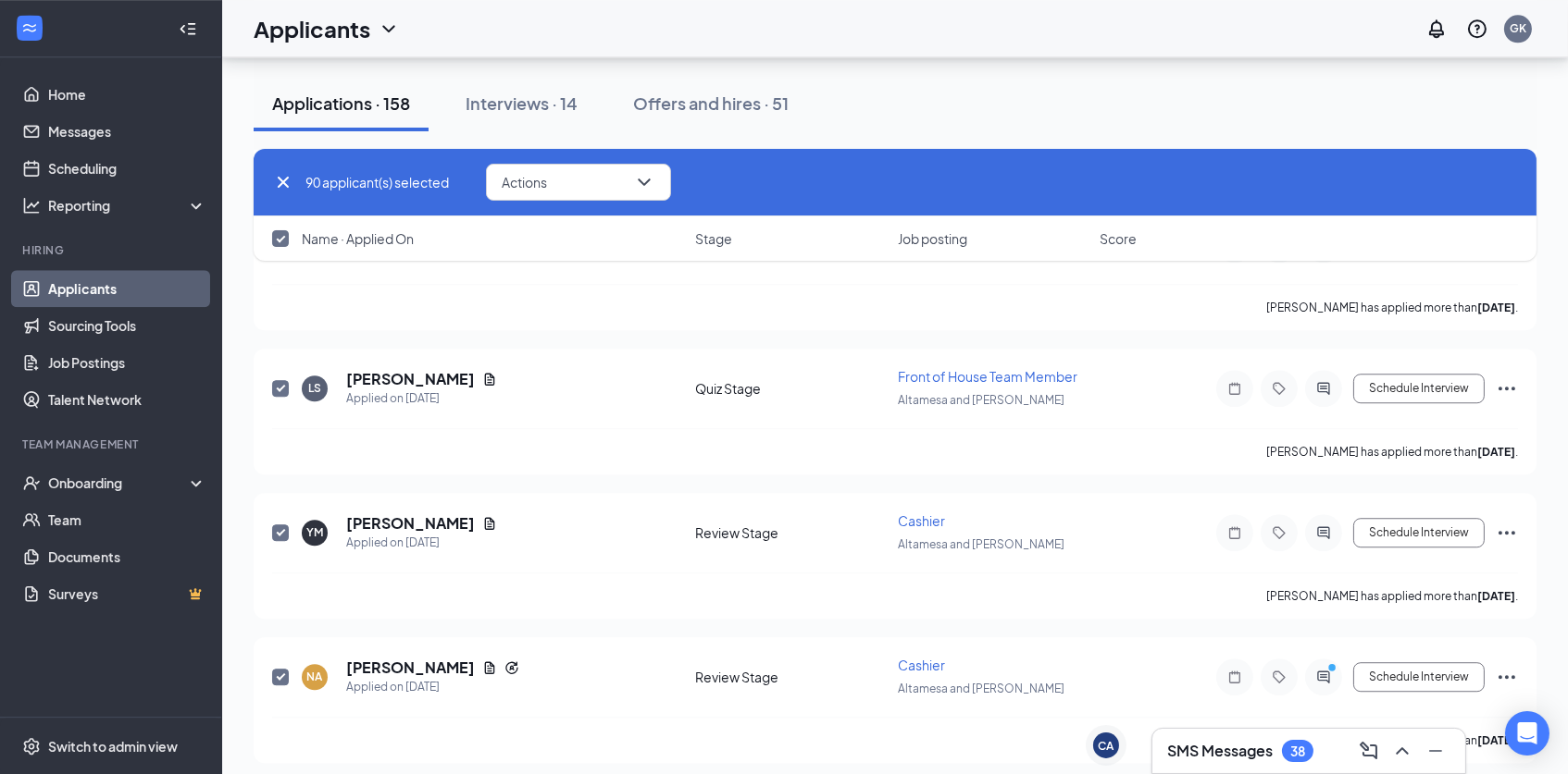
checkbox input "false"
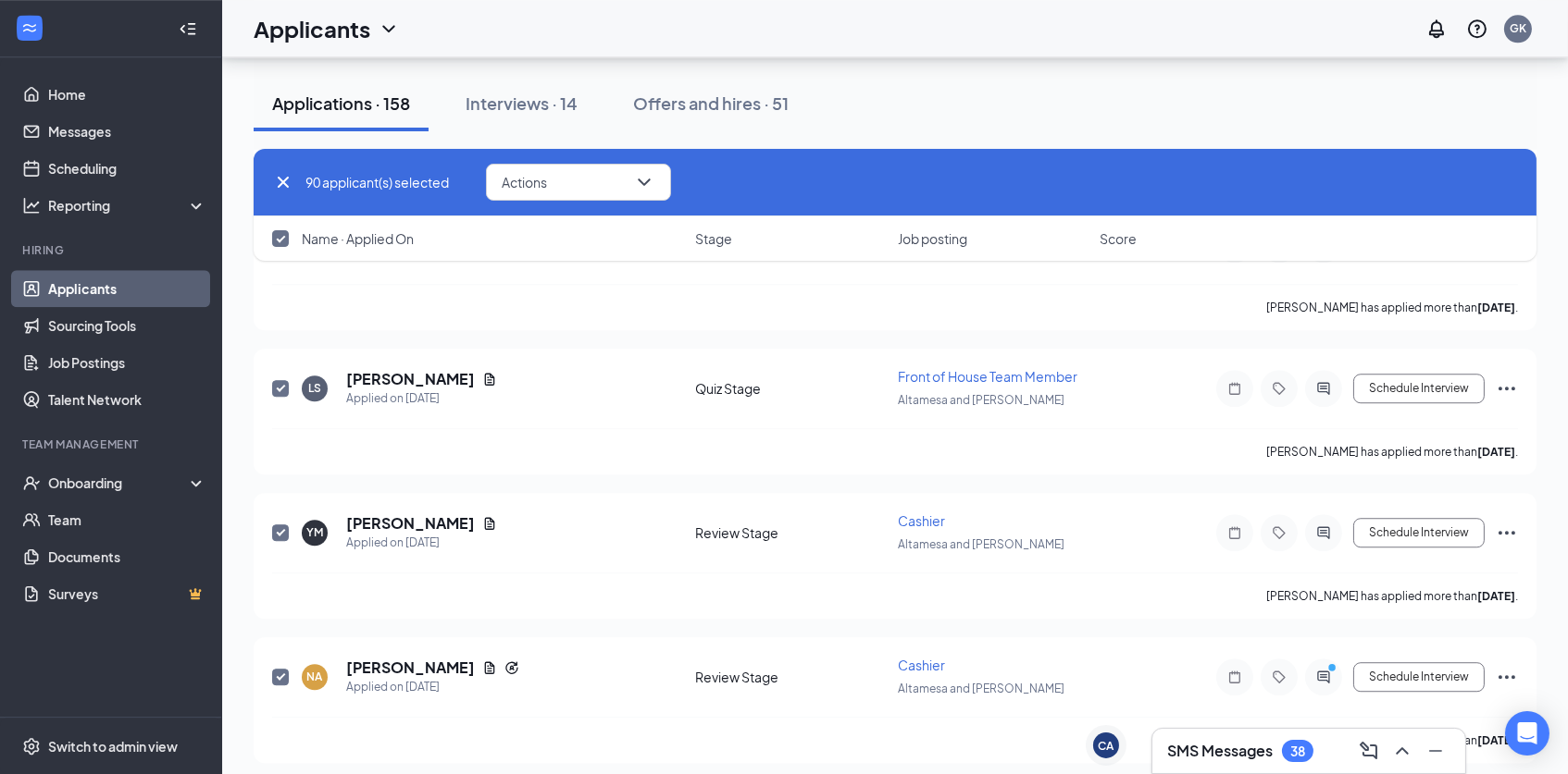
checkbox input "false"
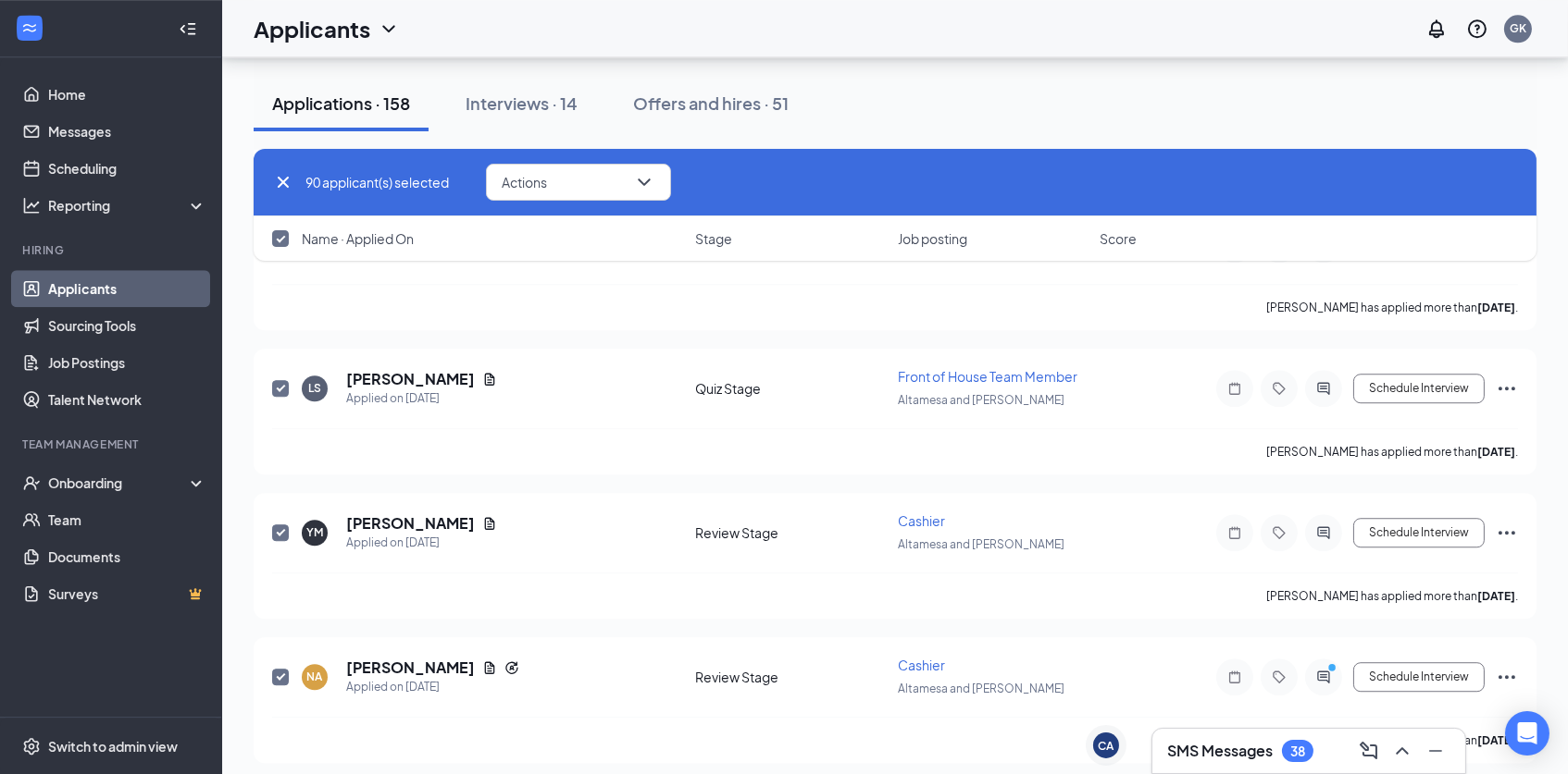
checkbox input "false"
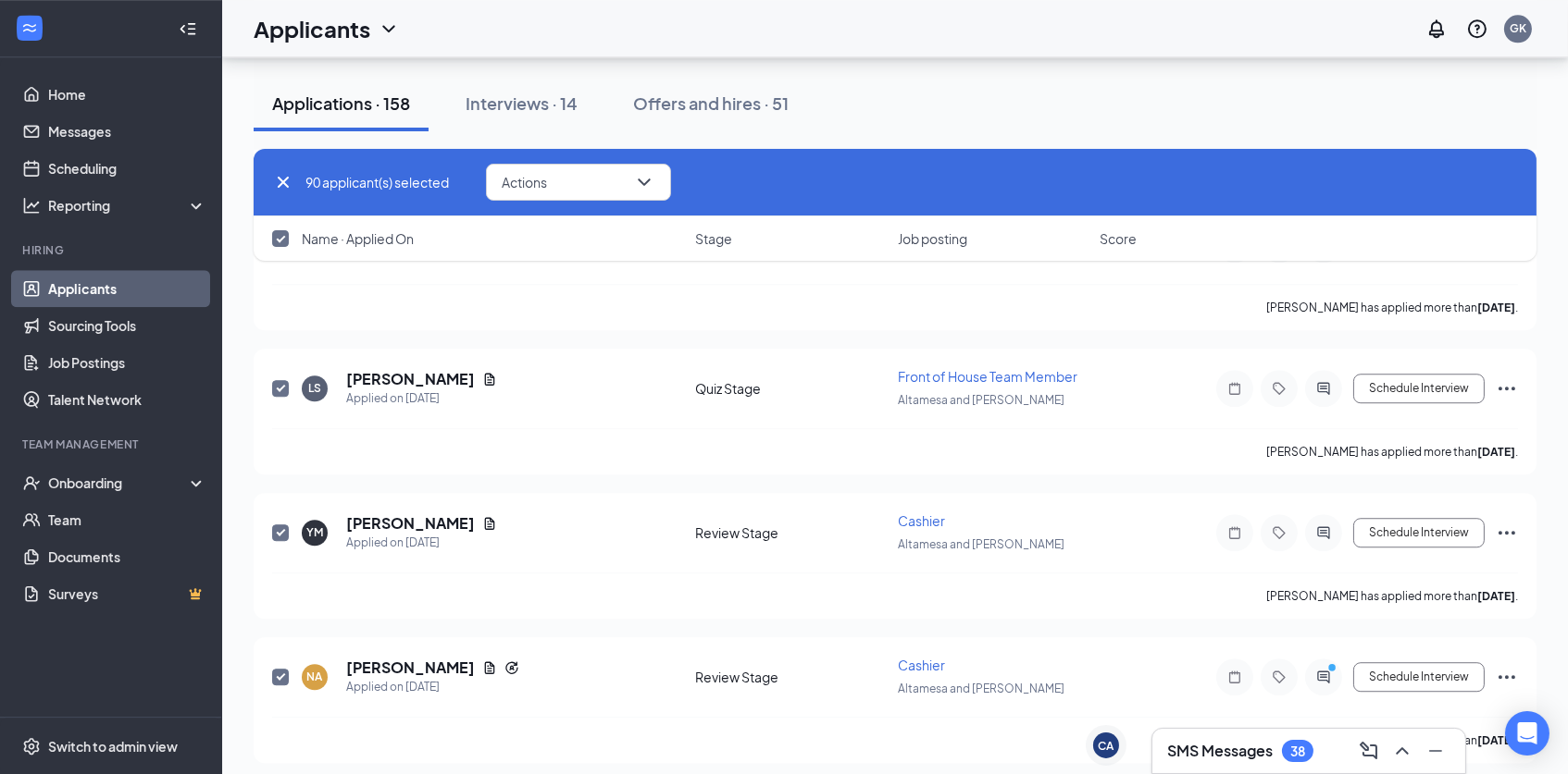
checkbox input "false"
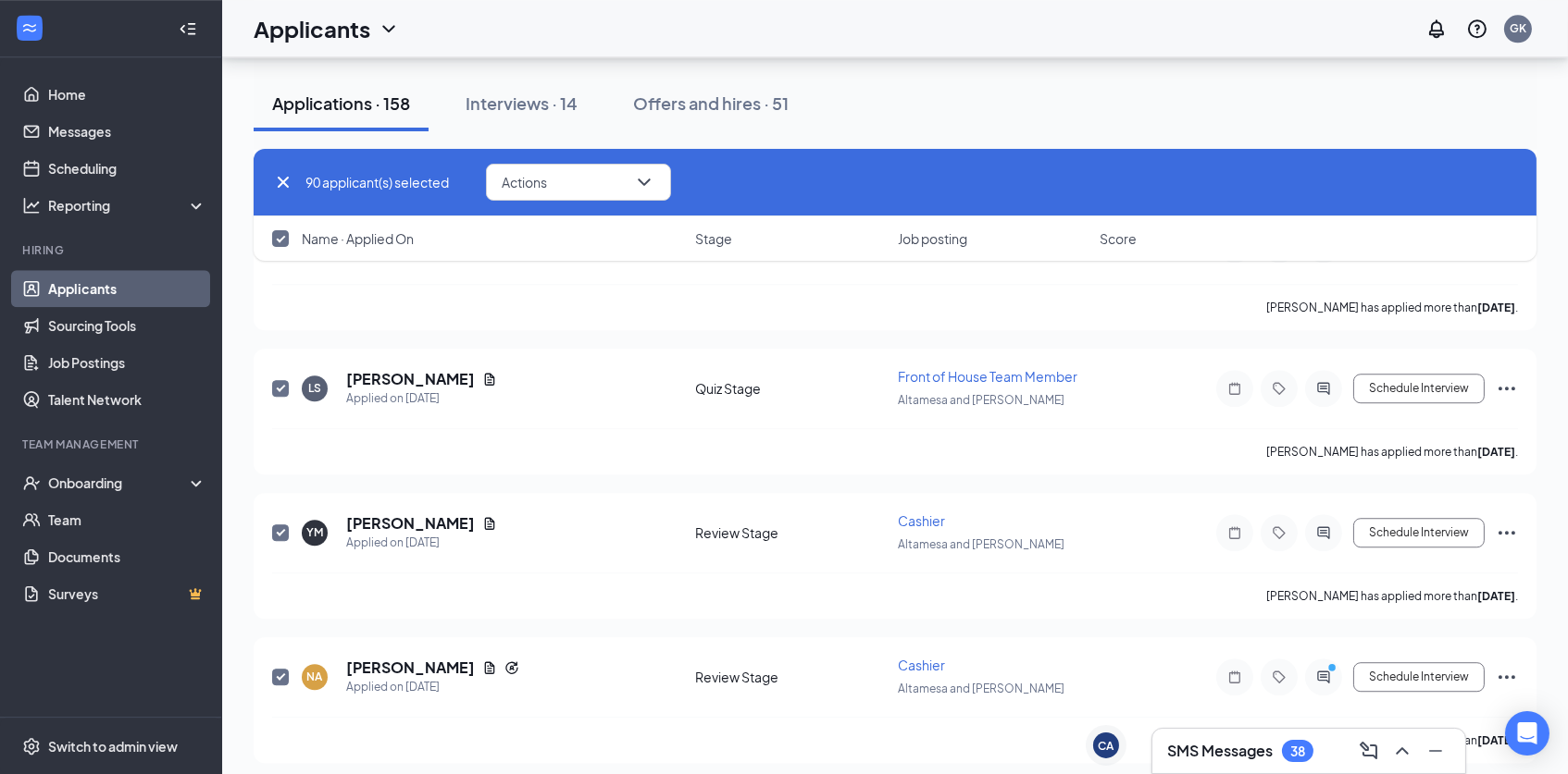
checkbox input "false"
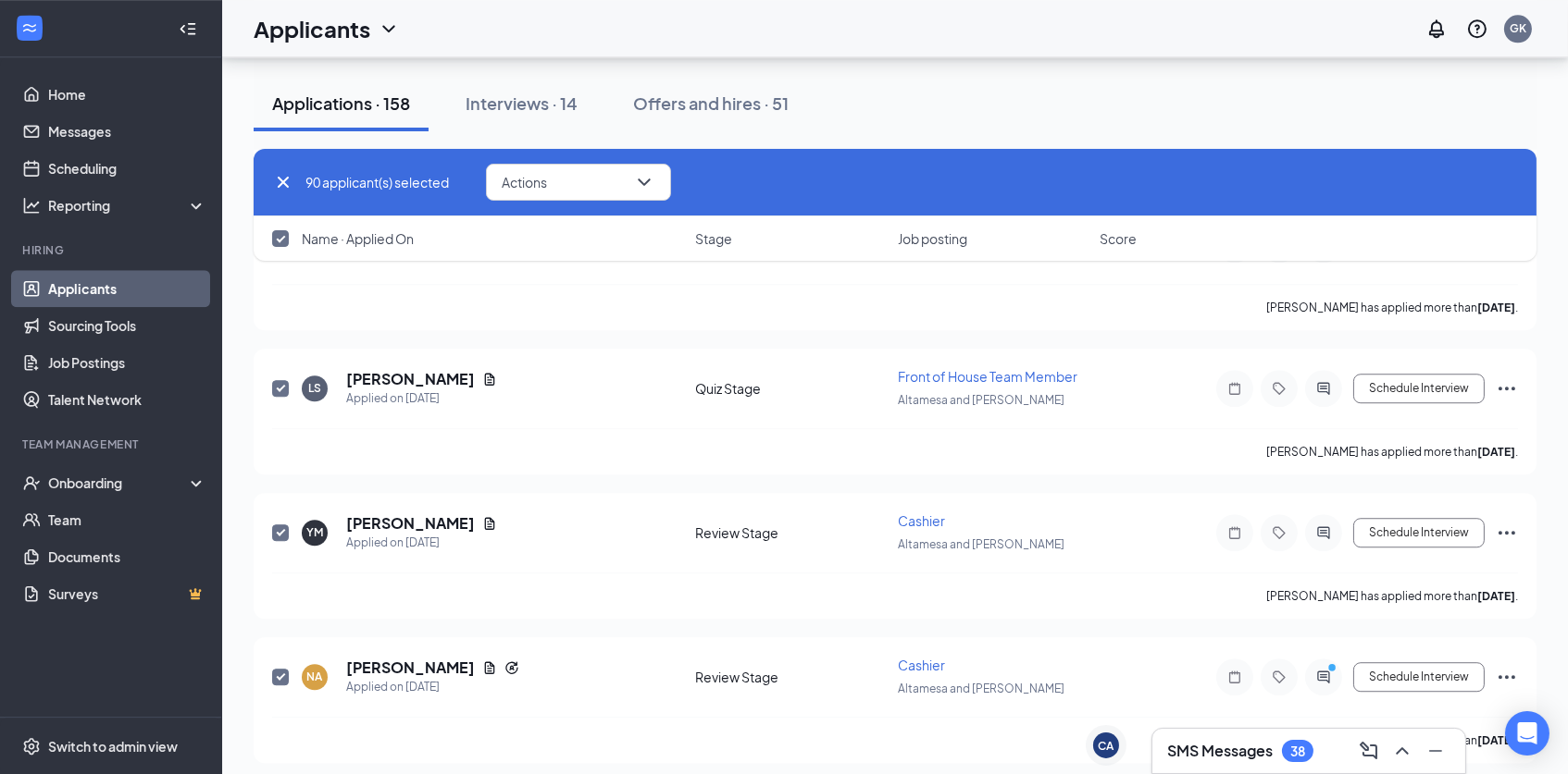
checkbox input "false"
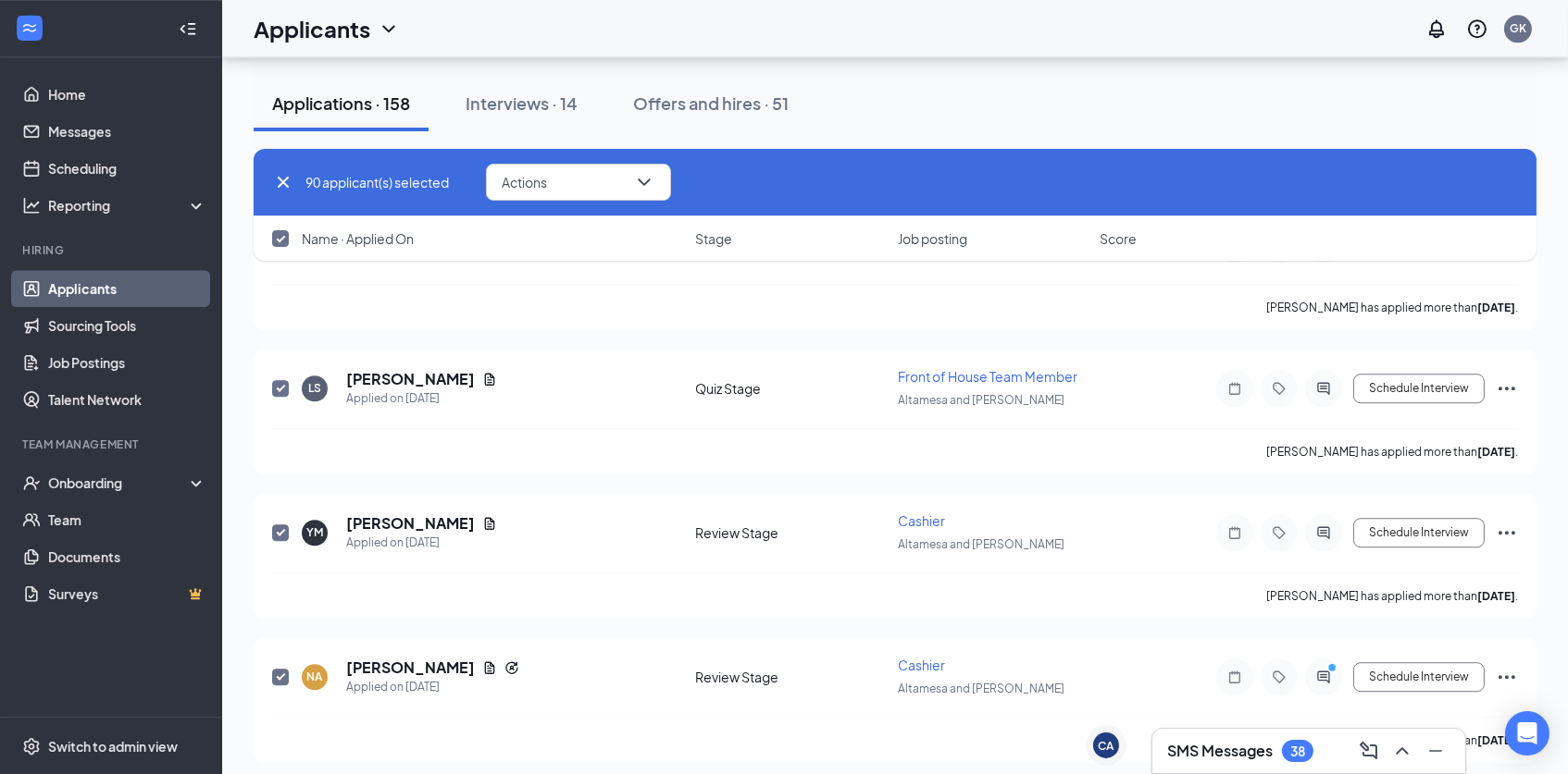
checkbox input "false"
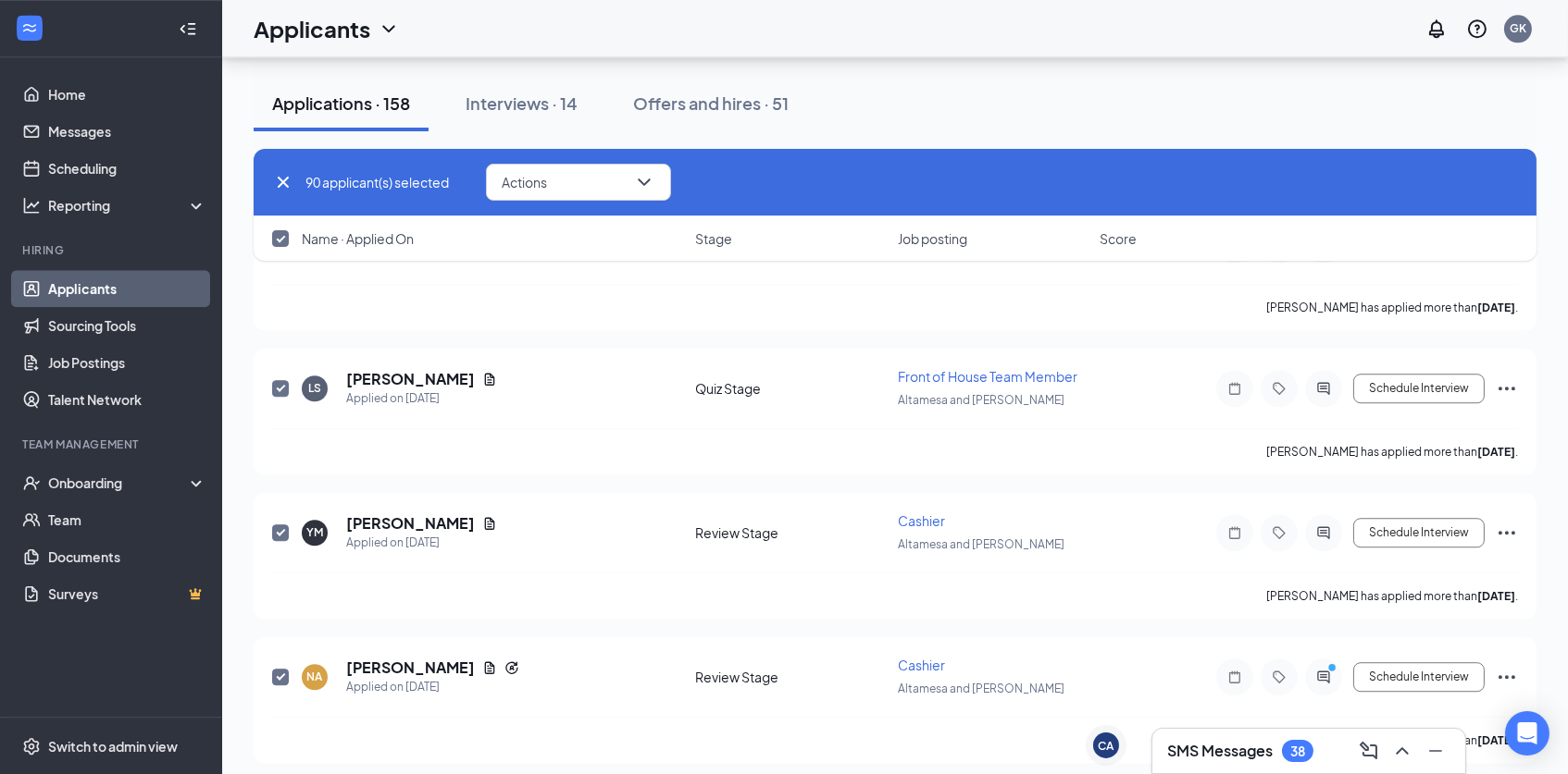
checkbox input "false"
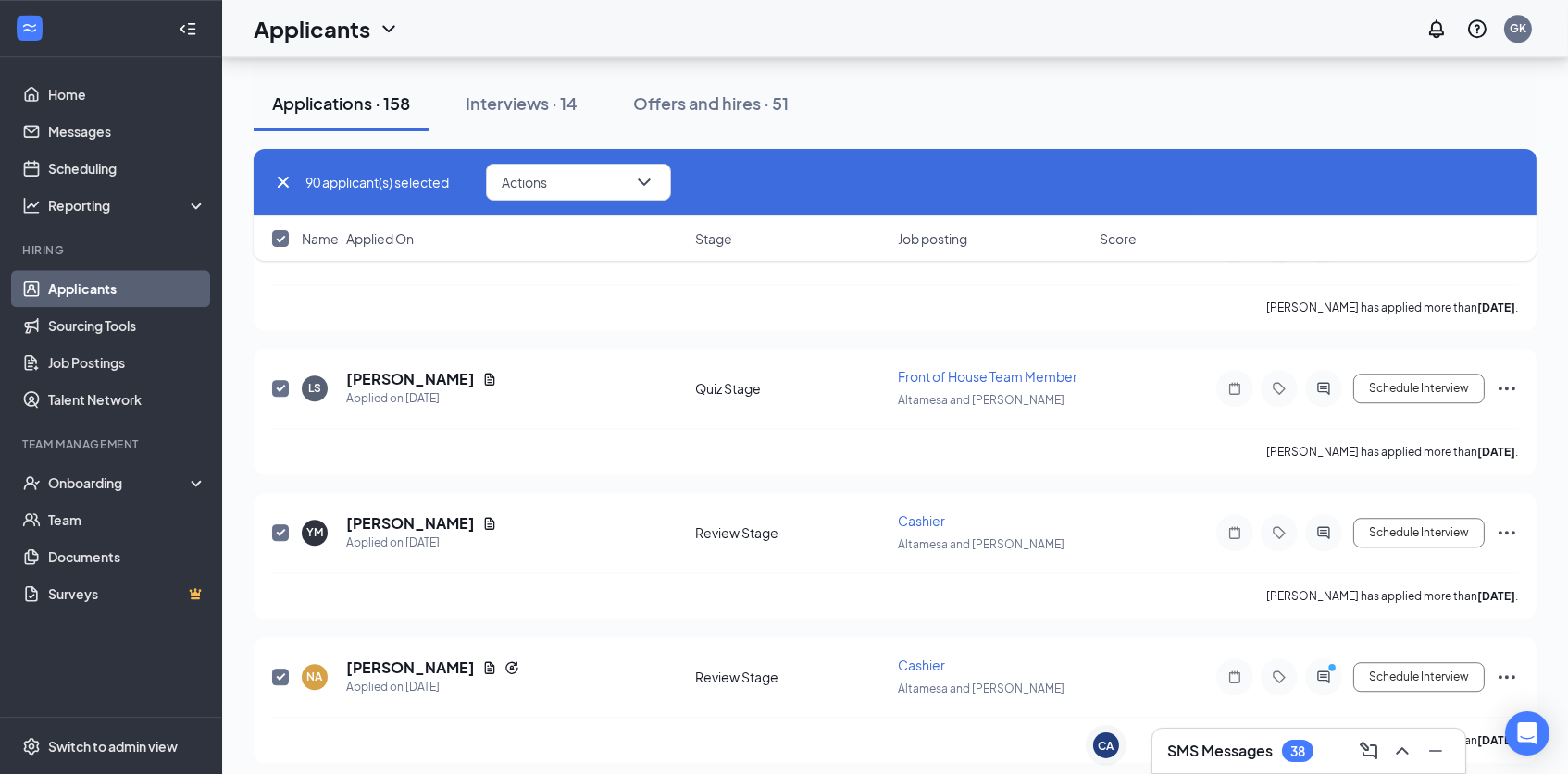
checkbox input "false"
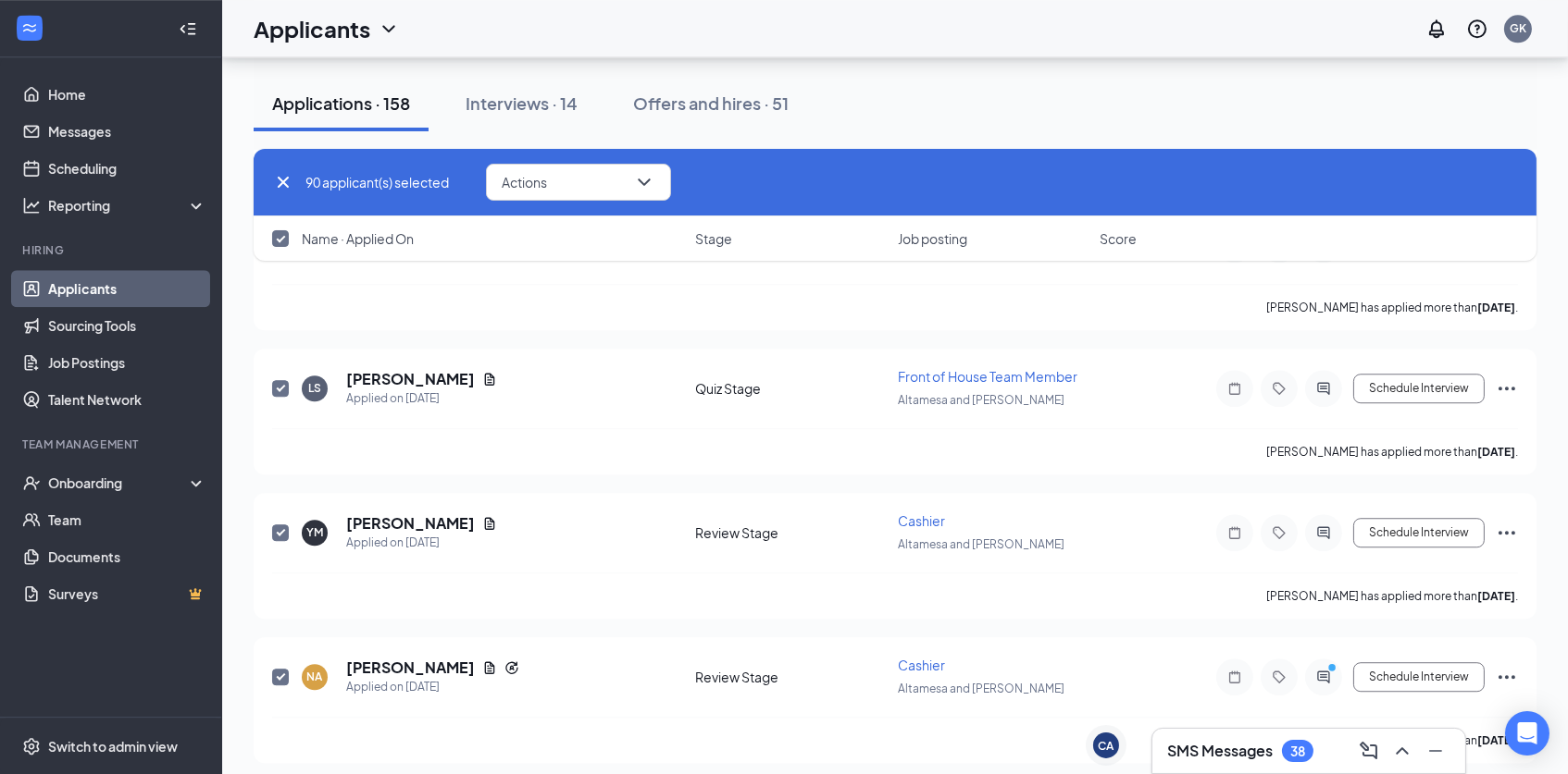
checkbox input "false"
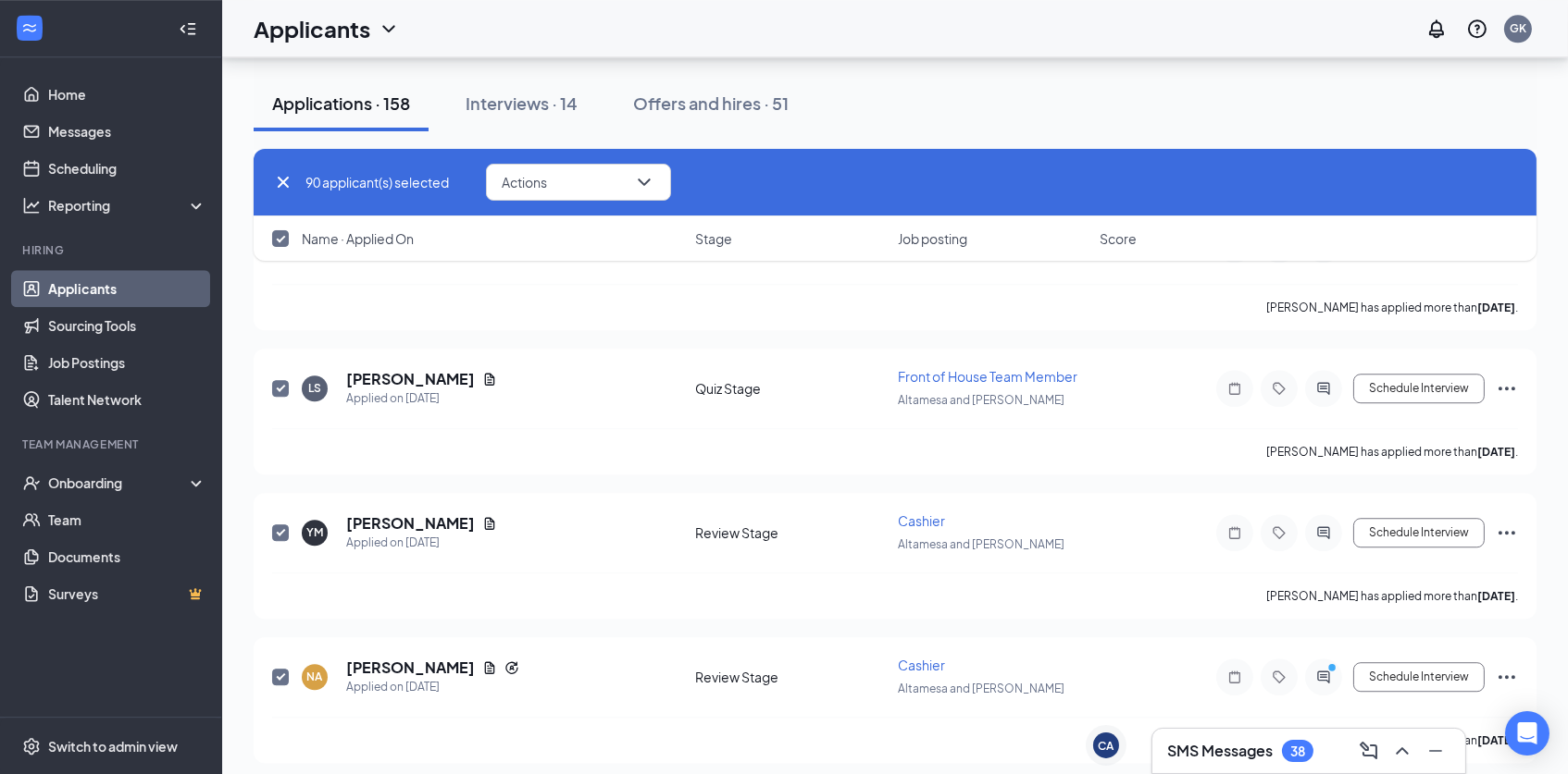
checkbox input "false"
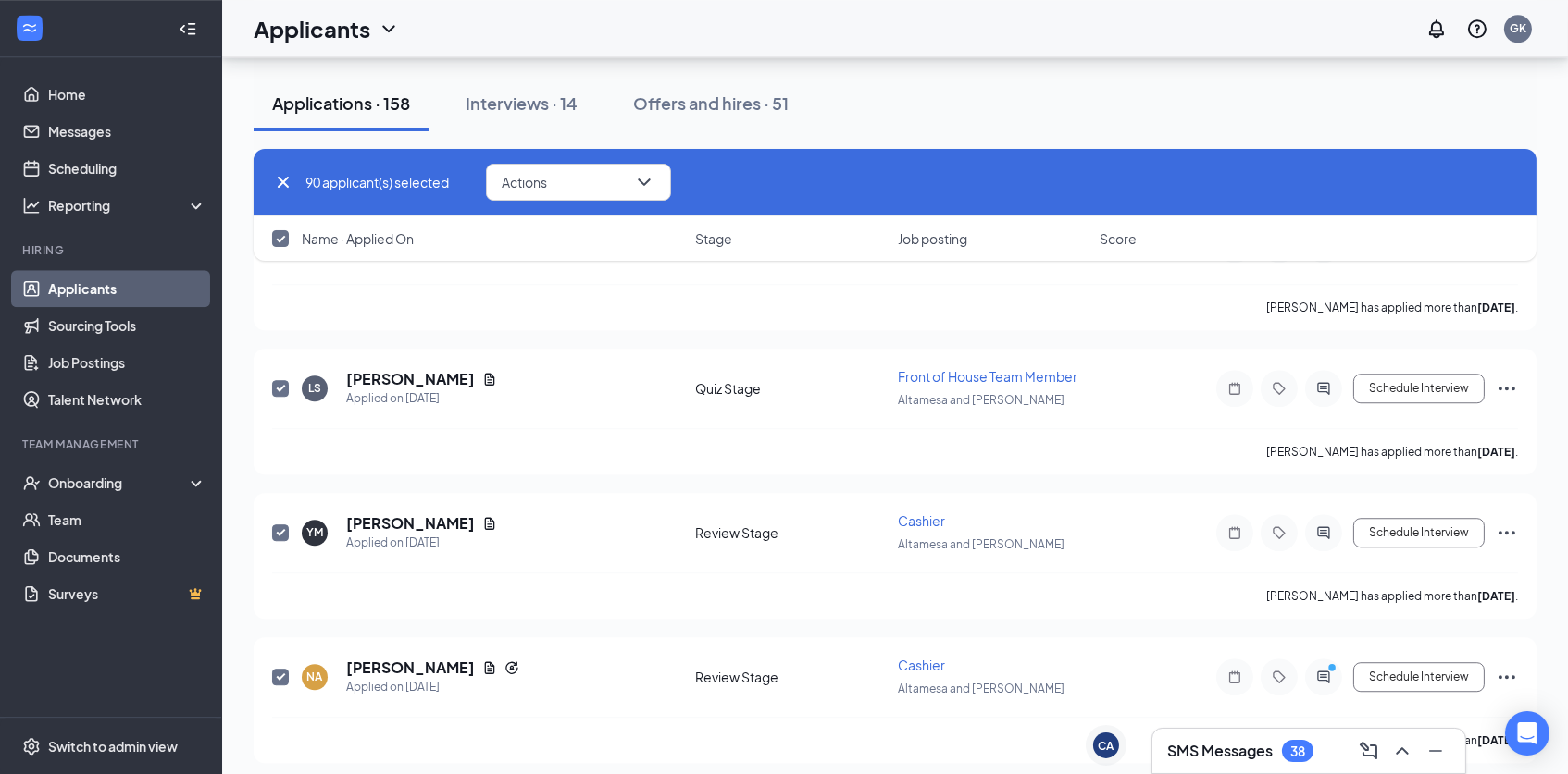
checkbox input "false"
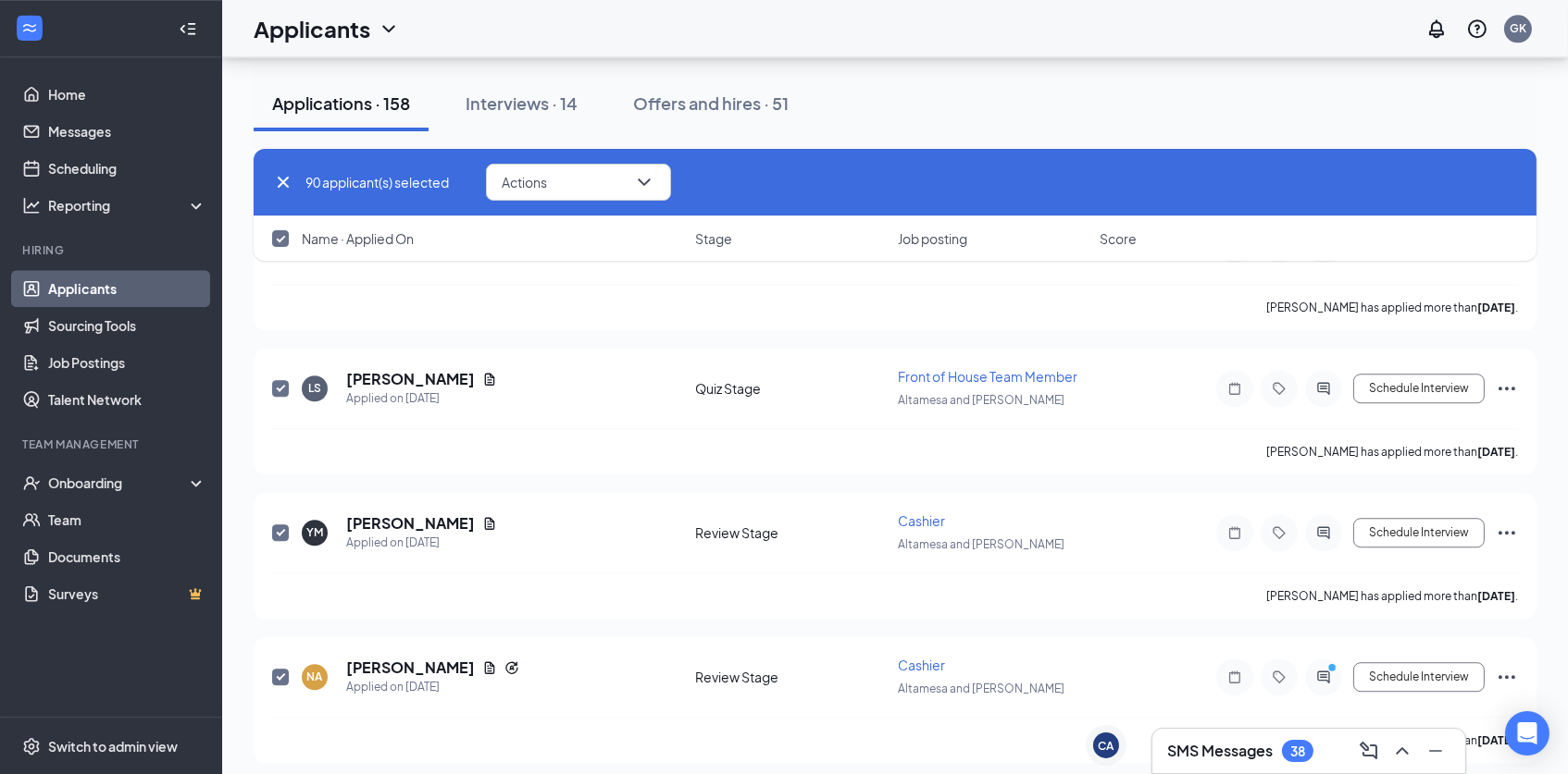
checkbox input "false"
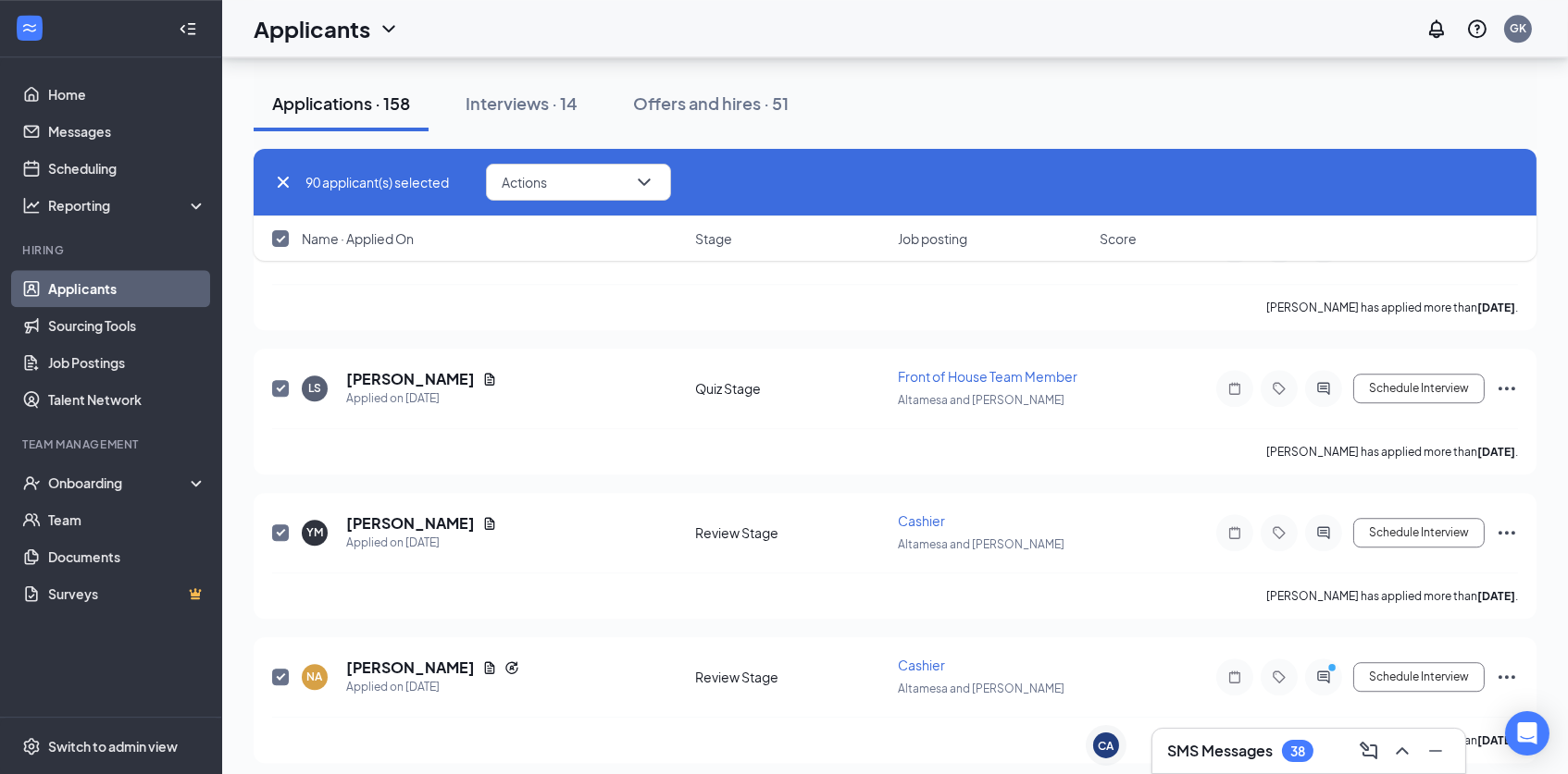
checkbox input "false"
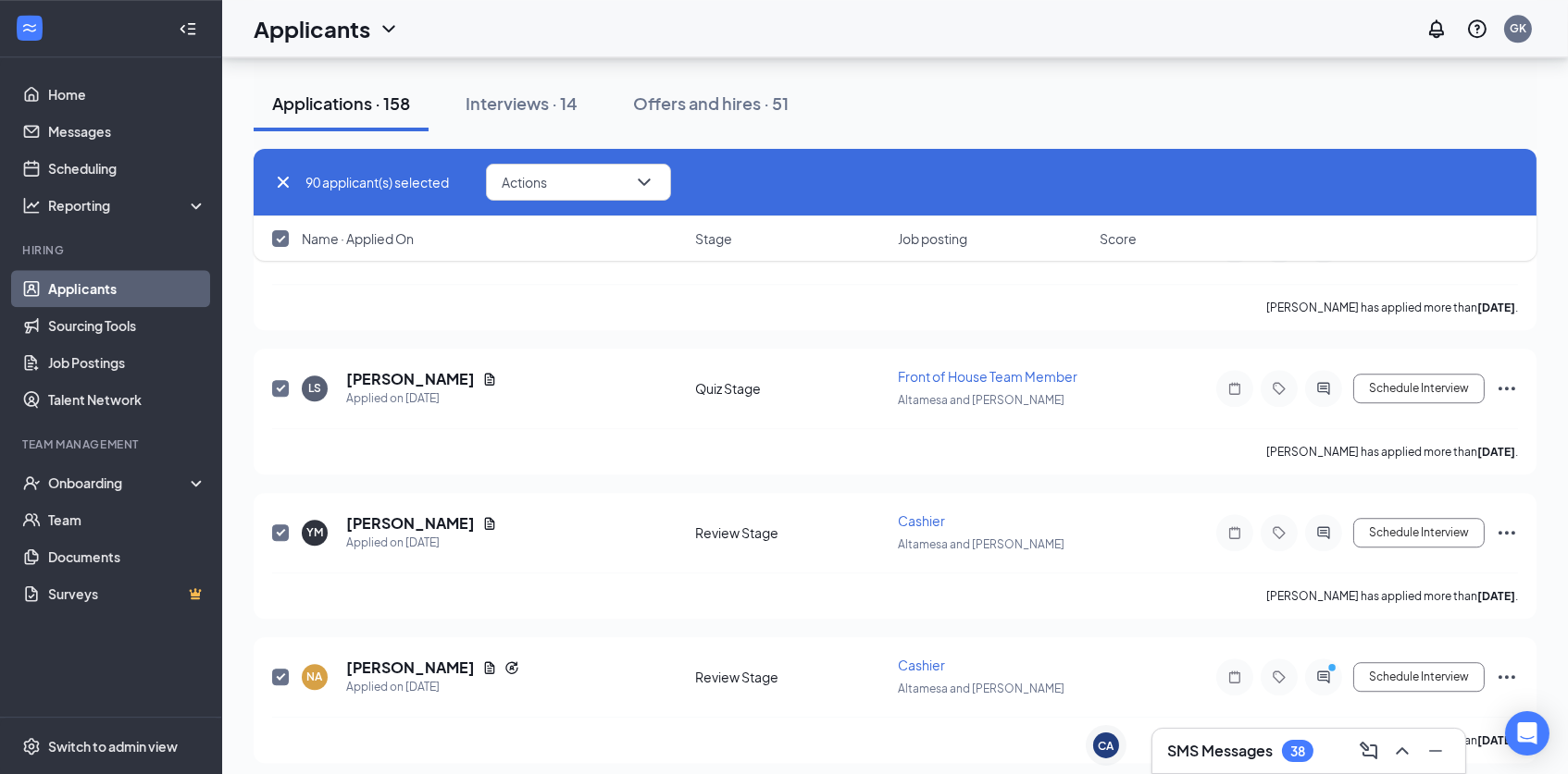
checkbox input "false"
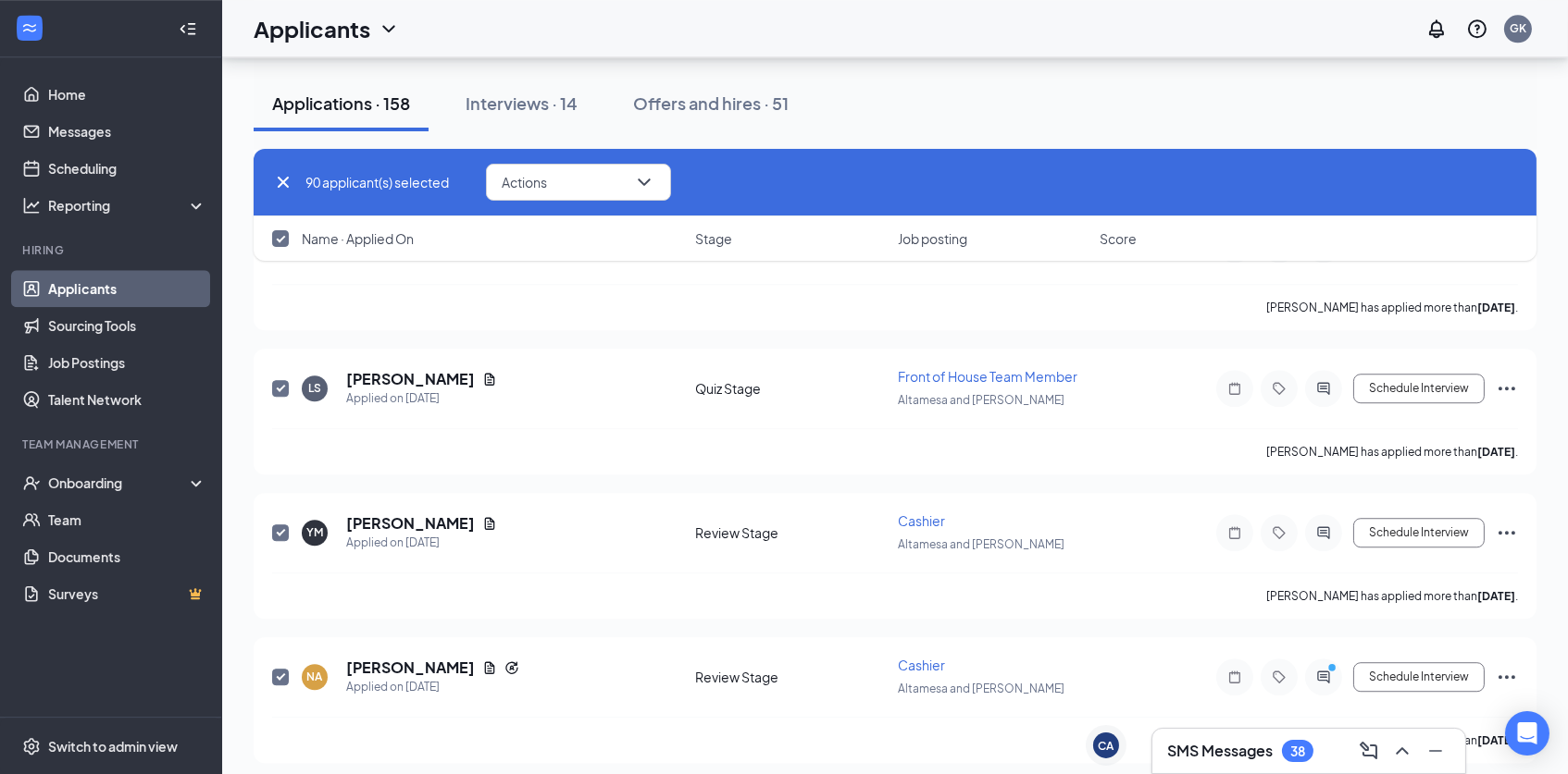
checkbox input "false"
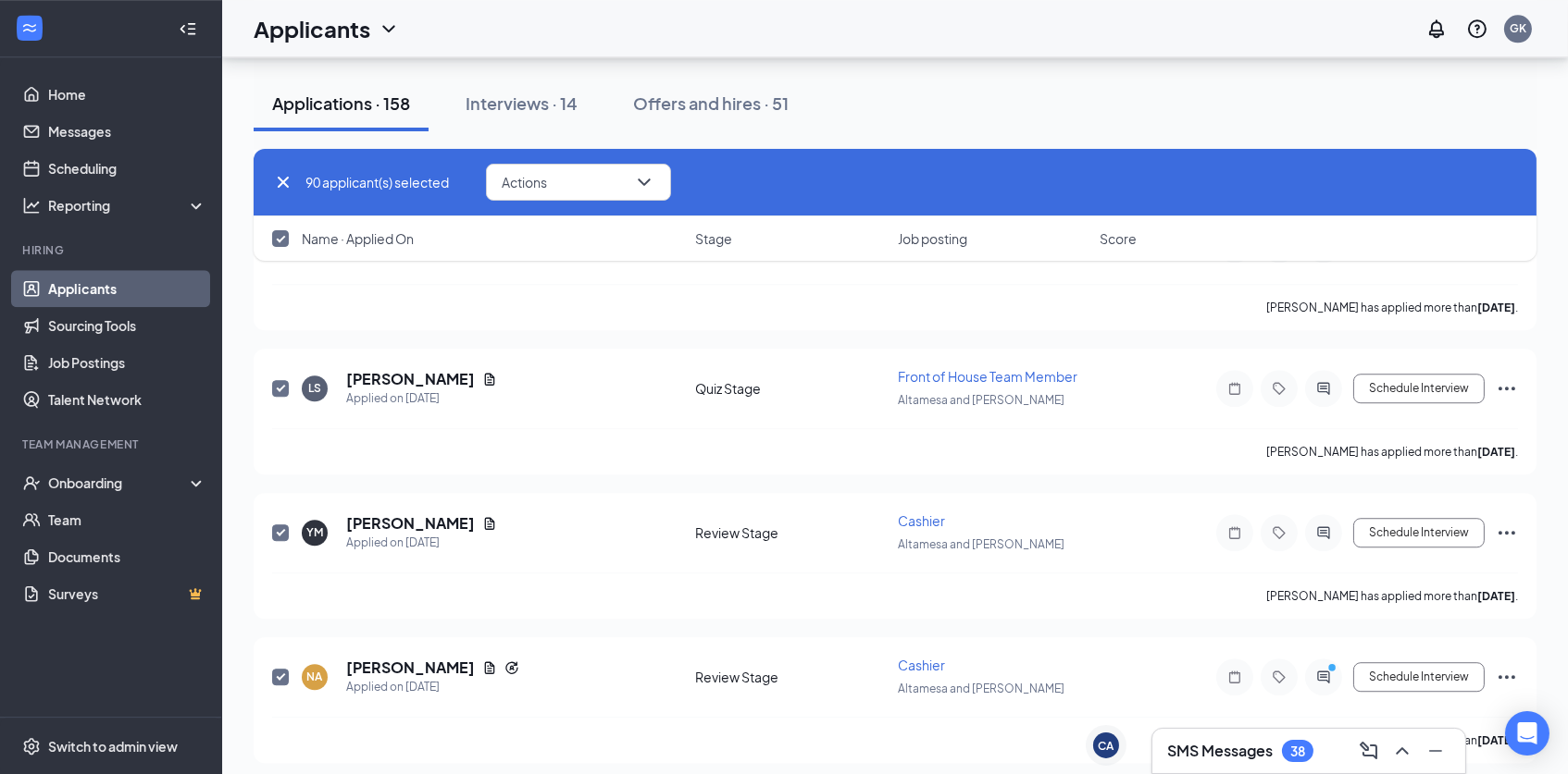
checkbox input "false"
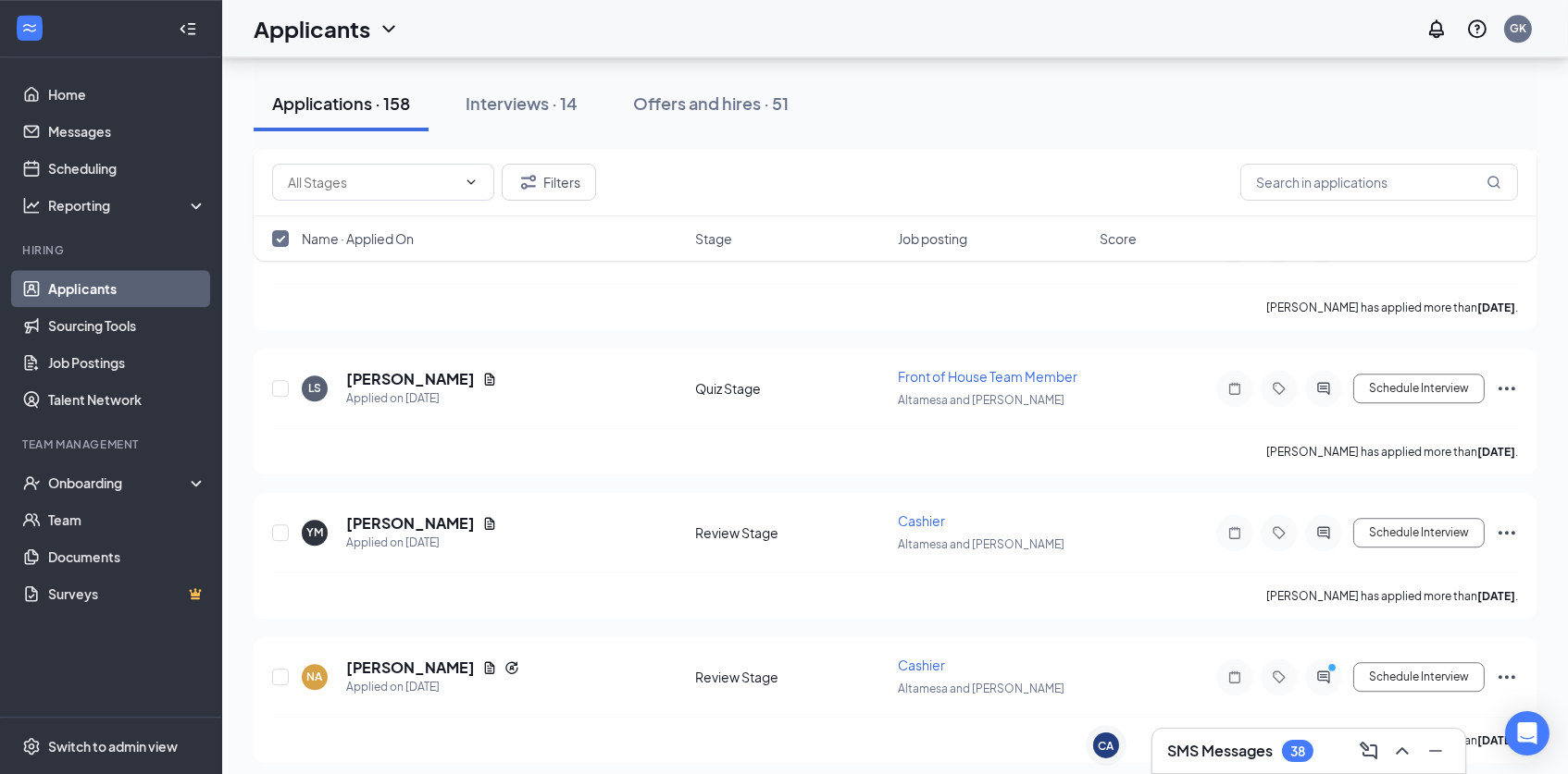
checkbox input "false"
click at [396, 237] on span "Name · Applied On" at bounding box center [358, 238] width 112 height 18
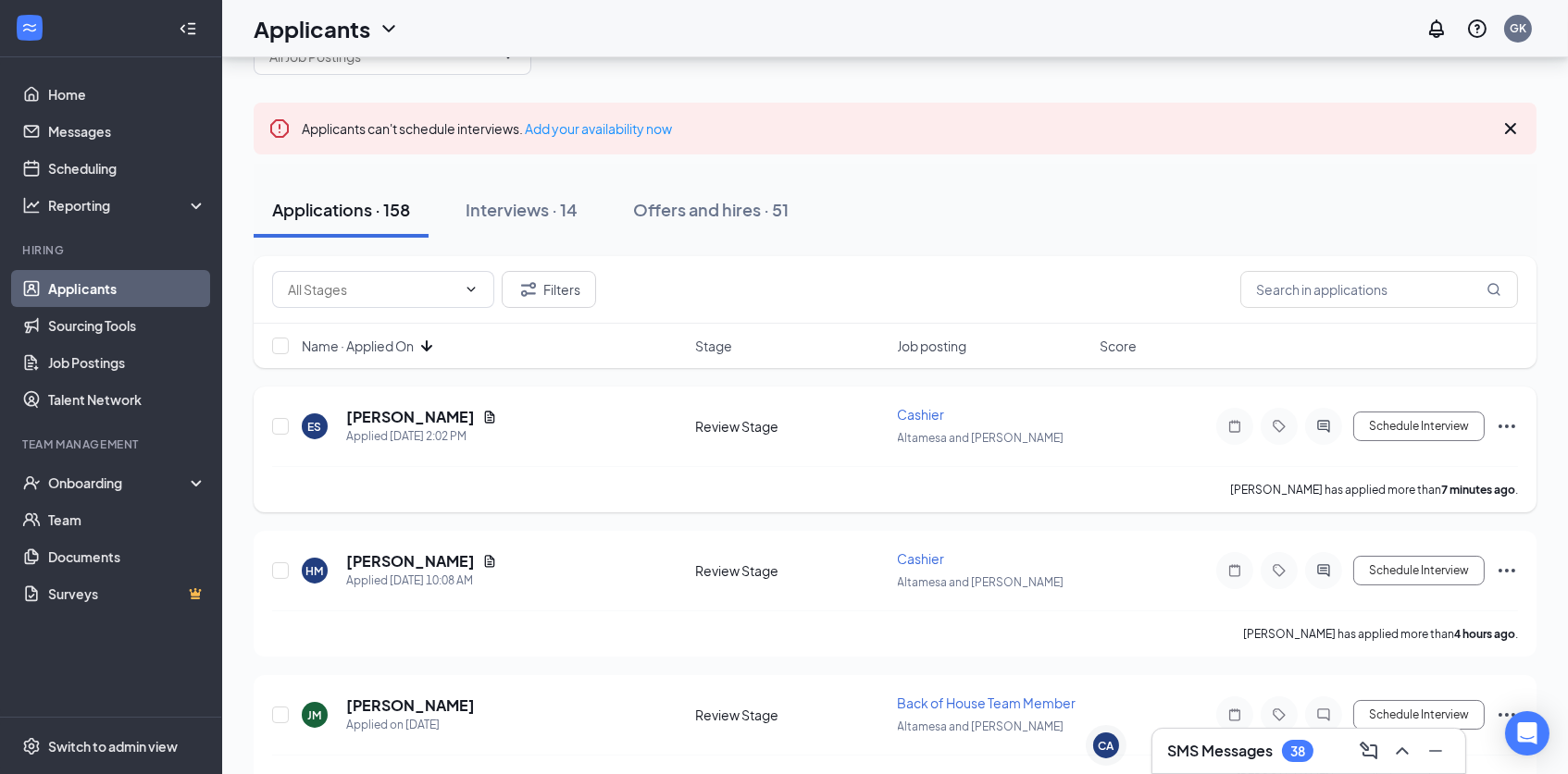
scroll to position [60, 0]
click at [411, 343] on span "Name · Applied On" at bounding box center [358, 345] width 112 height 18
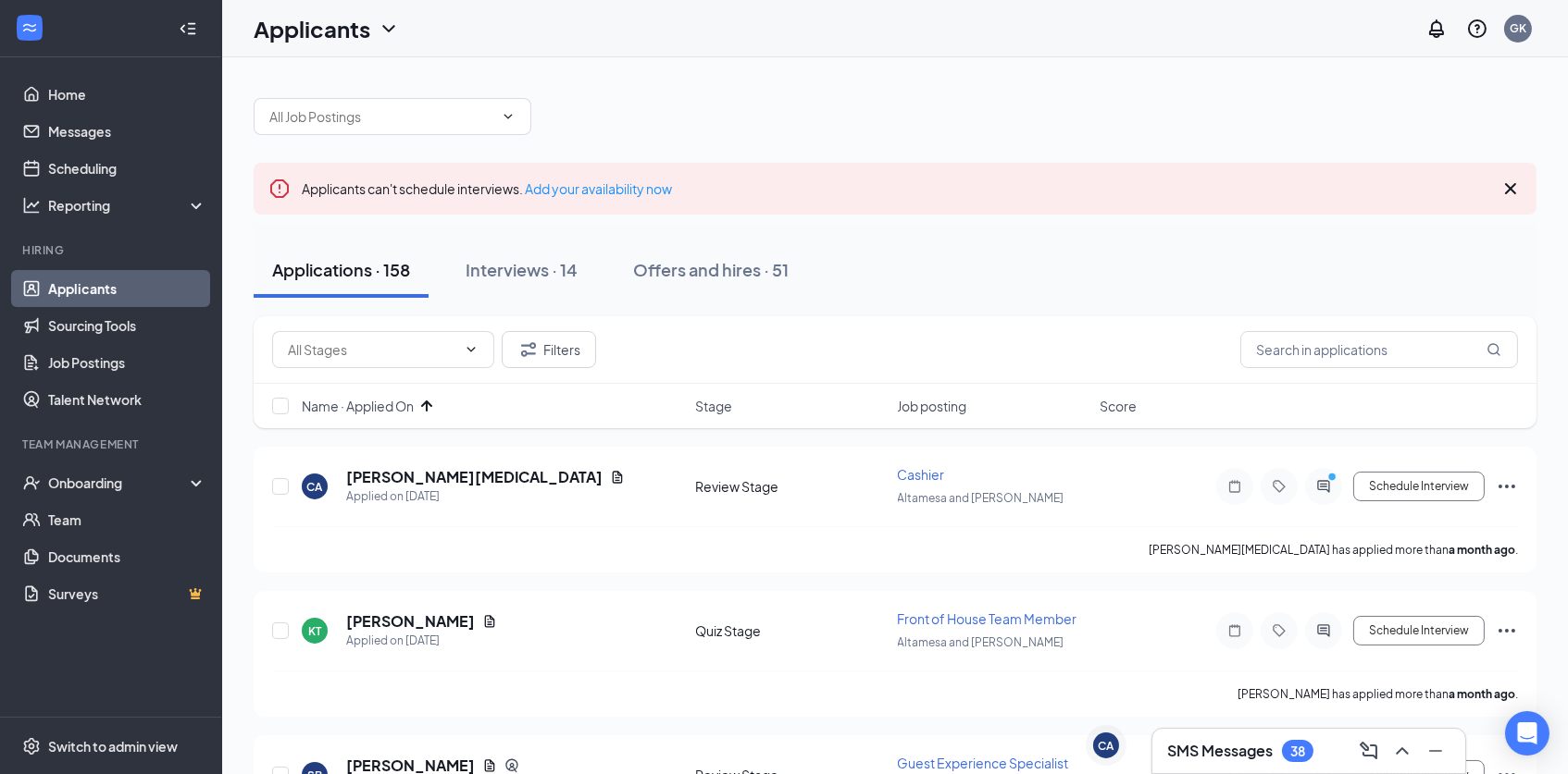
scroll to position [0, 0]
click at [493, 127] on span at bounding box center [392, 116] width 278 height 37
click at [486, 114] on input "text" at bounding box center [380, 116] width 224 height 20
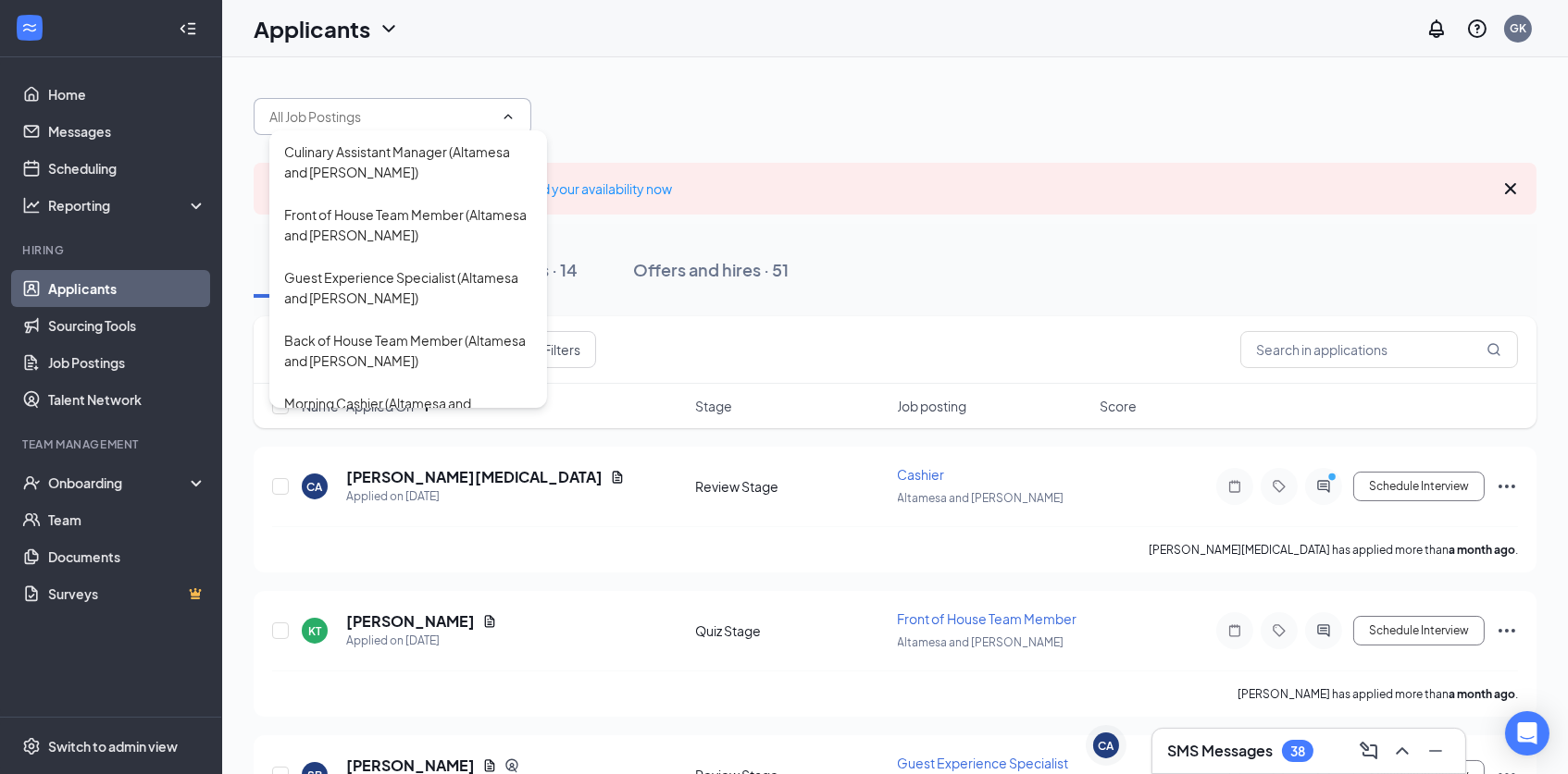
click at [1147, 94] on div "Culinary Assistant Manager (Altamesa and [PERSON_NAME]) Front of House Team Mem…" at bounding box center [894, 106] width 1282 height 55
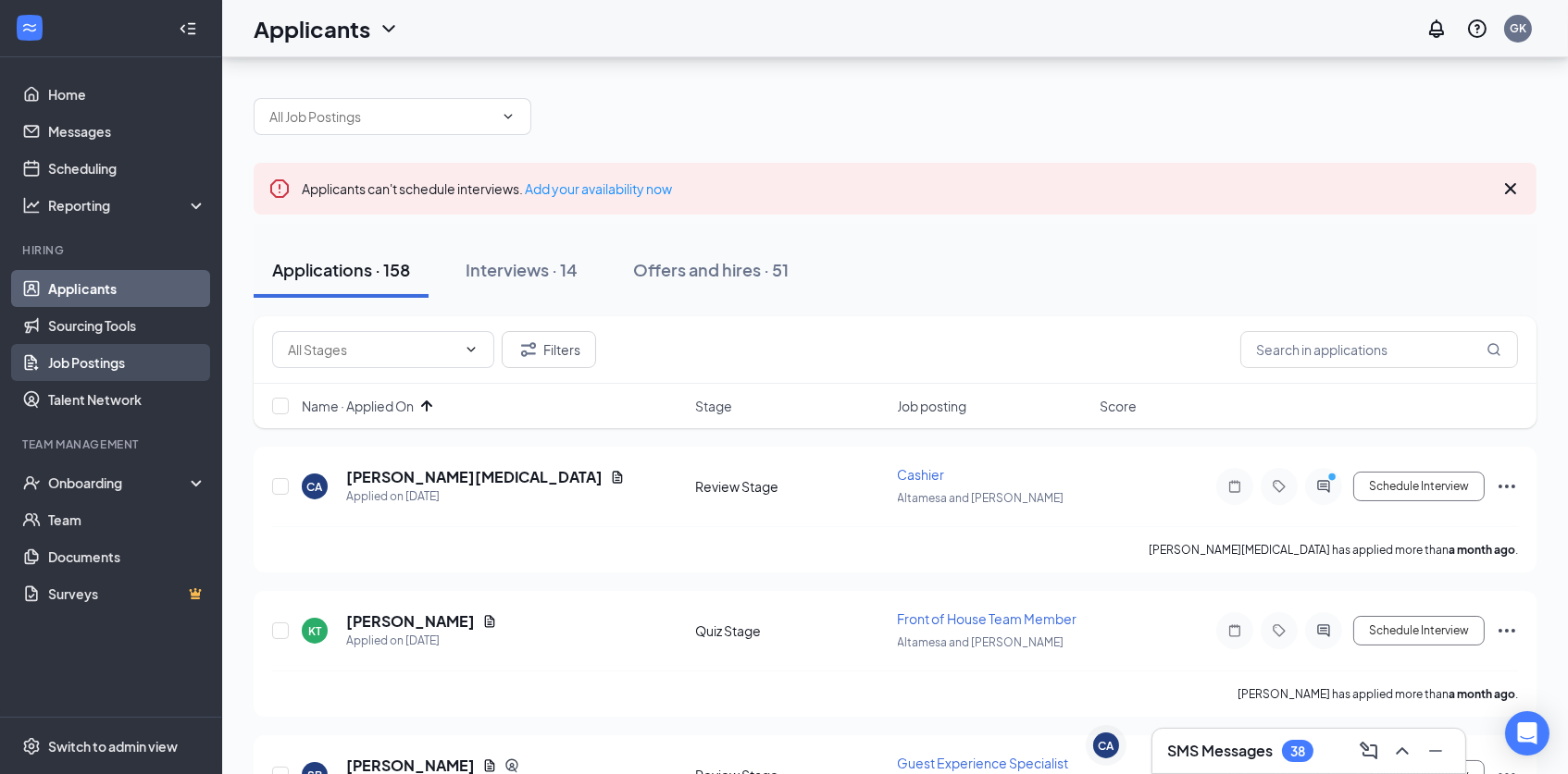
scroll to position [75, 0]
